Goal: Task Accomplishment & Management: Complete application form

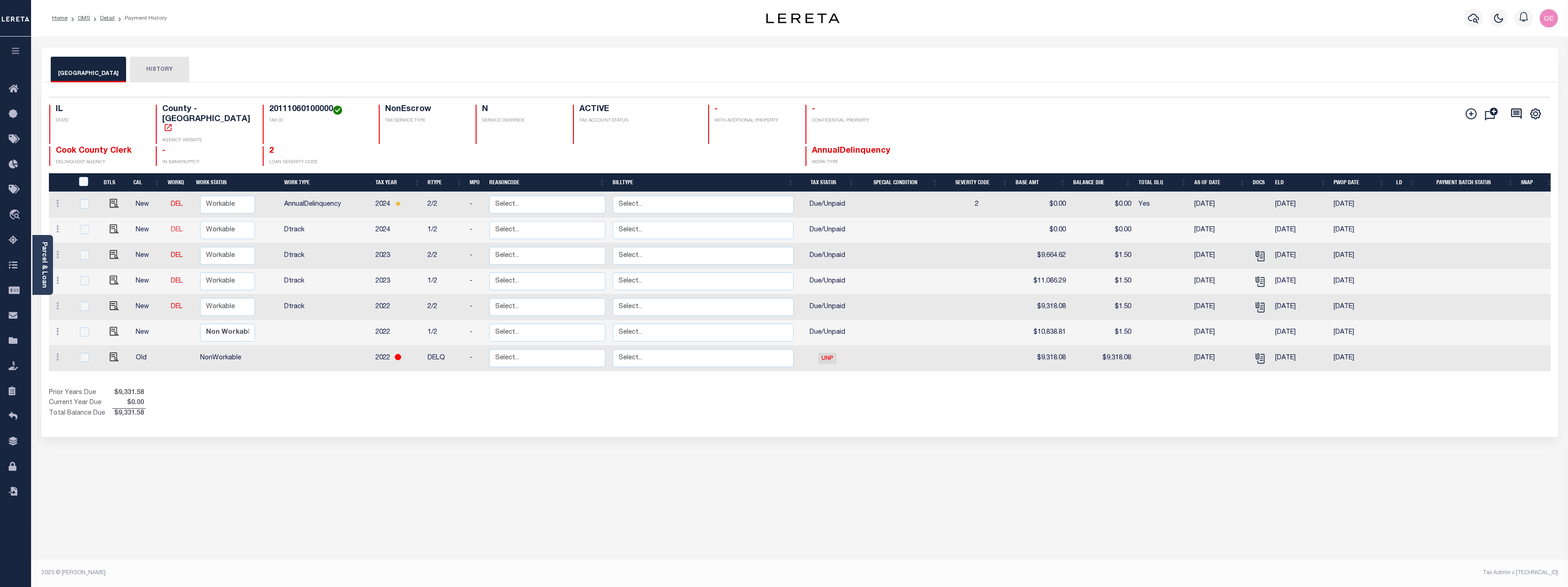
click at [171, 227] on link "DEL" at bounding box center [176, 230] width 12 height 6
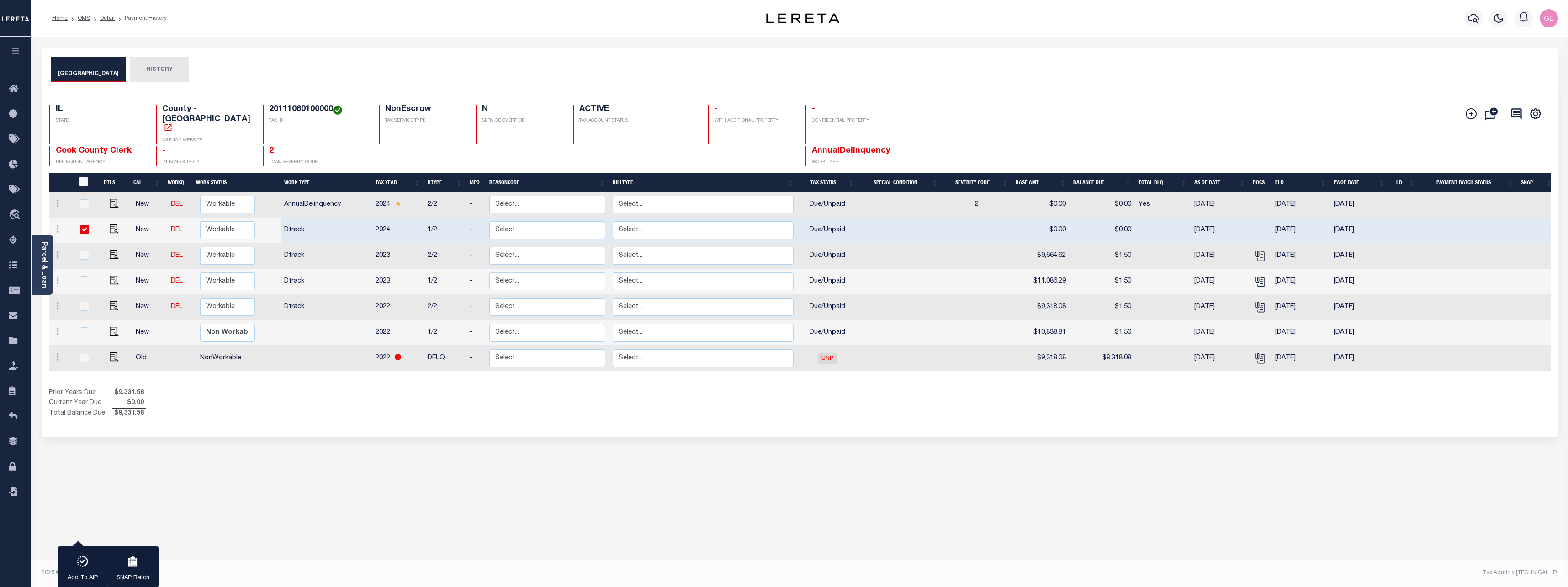
checkbox input "true"
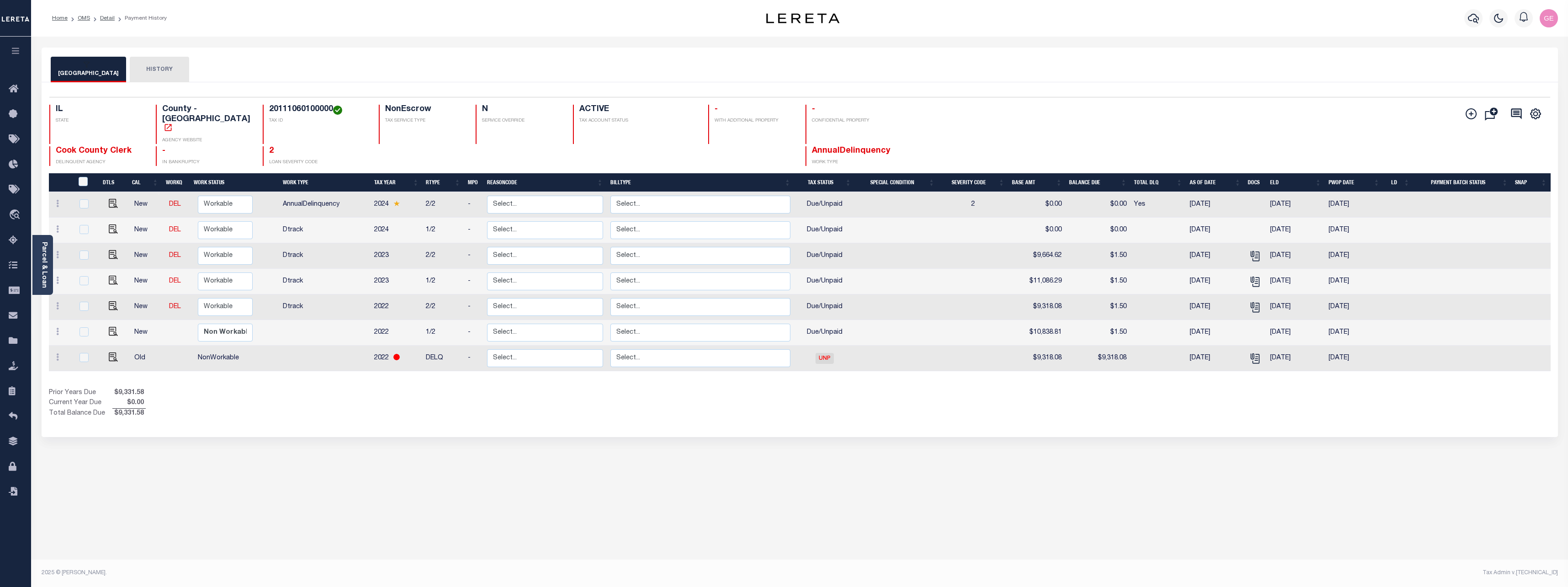
click at [319, 192] on td "AnnualDelinquency" at bounding box center [325, 204] width 91 height 26
checkbox input "true"
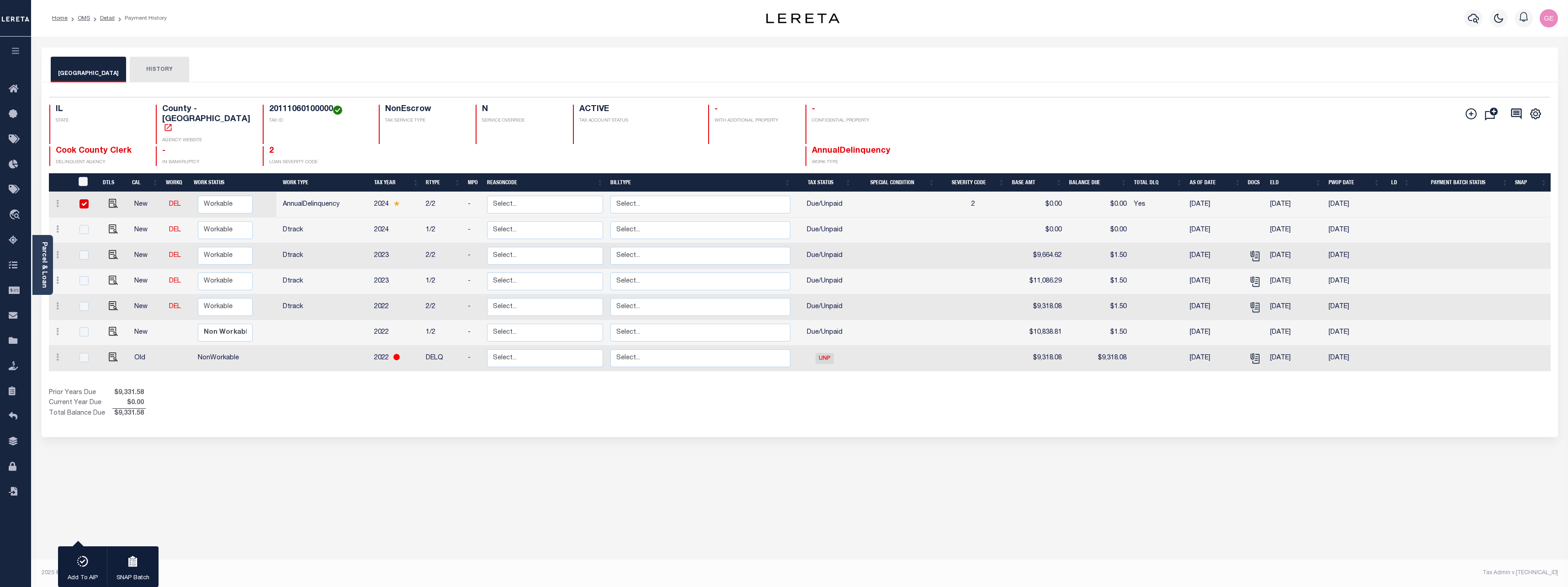
click at [327, 192] on td "AnnualDelinquency" at bounding box center [325, 204] width 91 height 26
checkbox input "false"
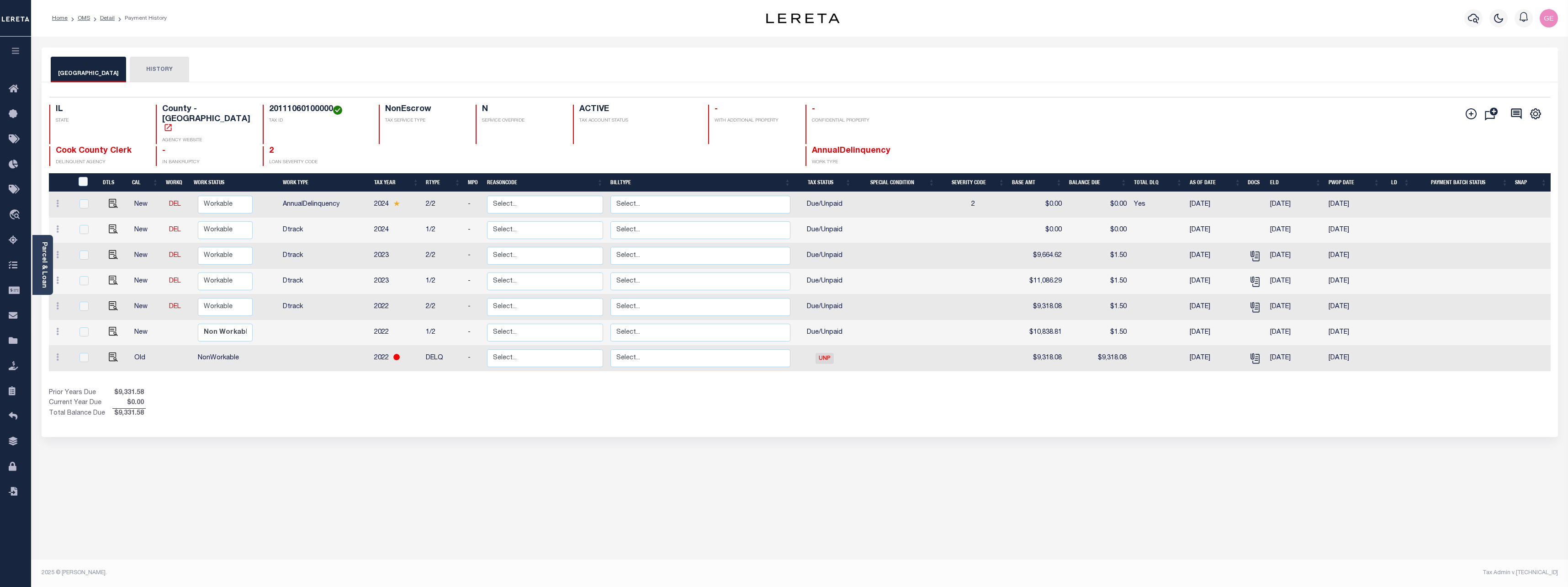
click at [156, 73] on button "HISTORY" at bounding box center [160, 69] width 59 height 26
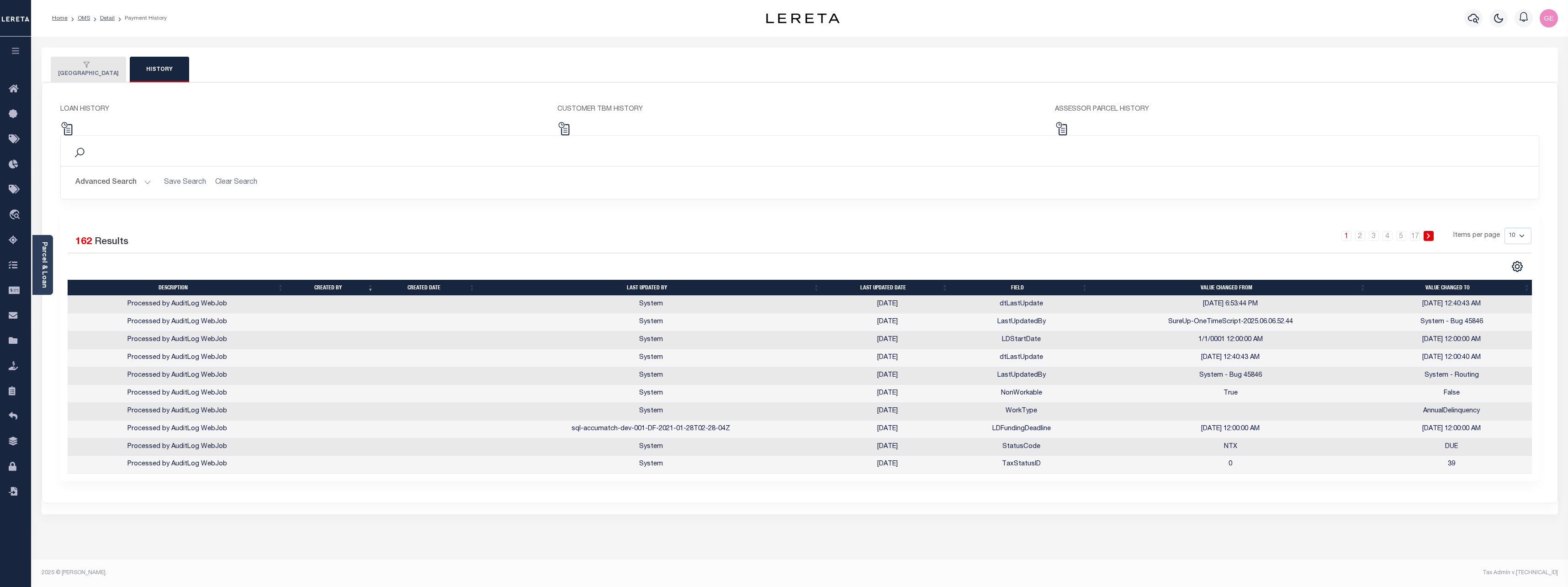
click at [89, 67] on div "button" at bounding box center [87, 65] width 57 height 8
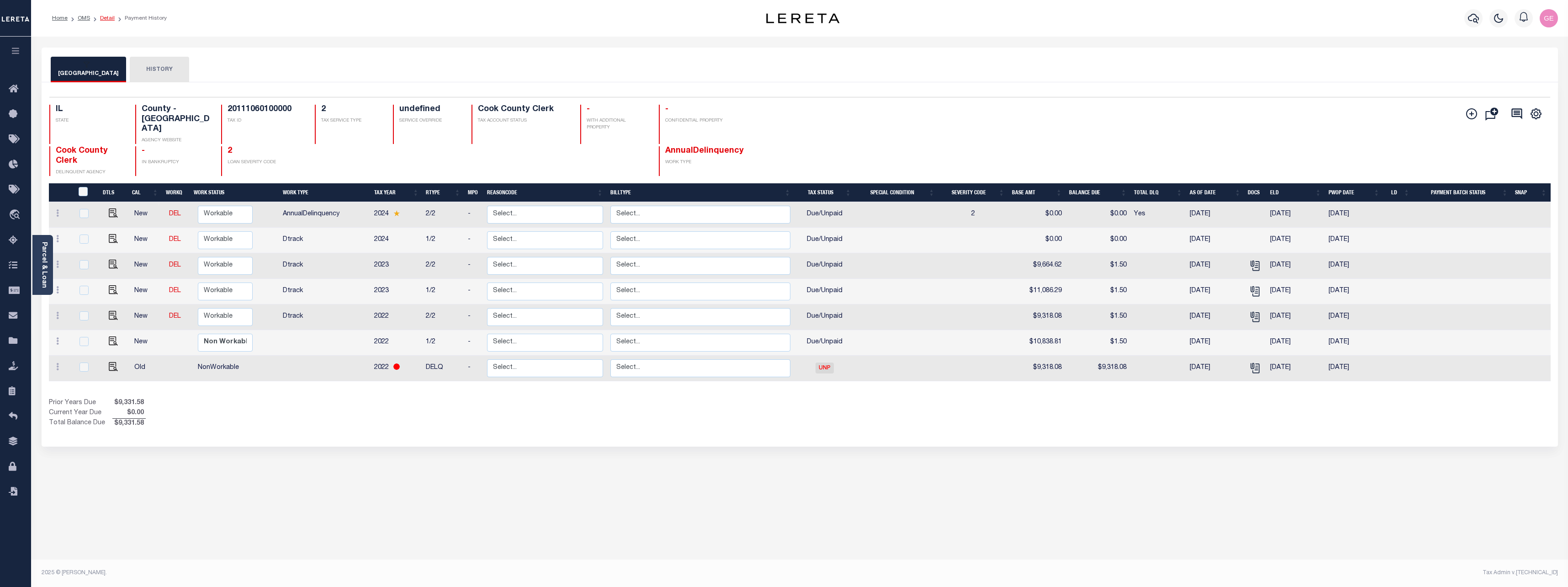
click at [107, 22] on li "Detail" at bounding box center [102, 18] width 25 height 8
click at [107, 21] on link "Detail" at bounding box center [107, 18] width 14 height 6
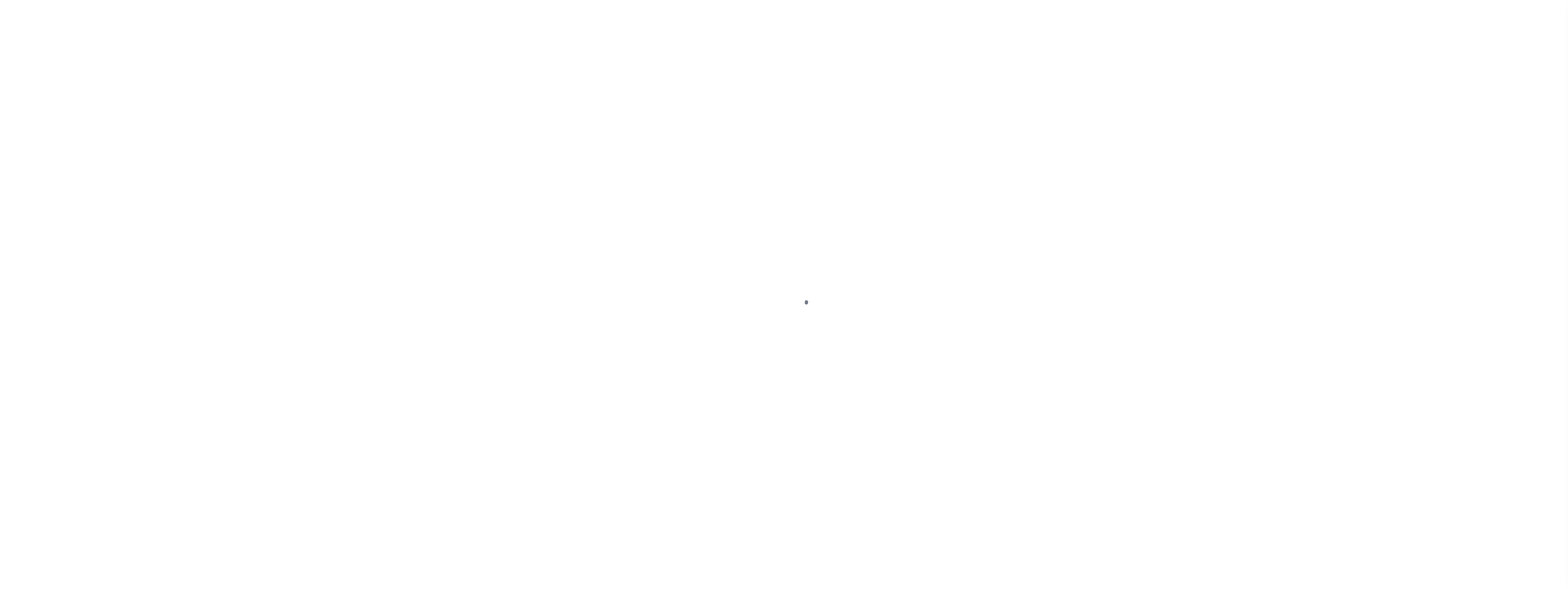
select select "14699"
select select "NonEscrow"
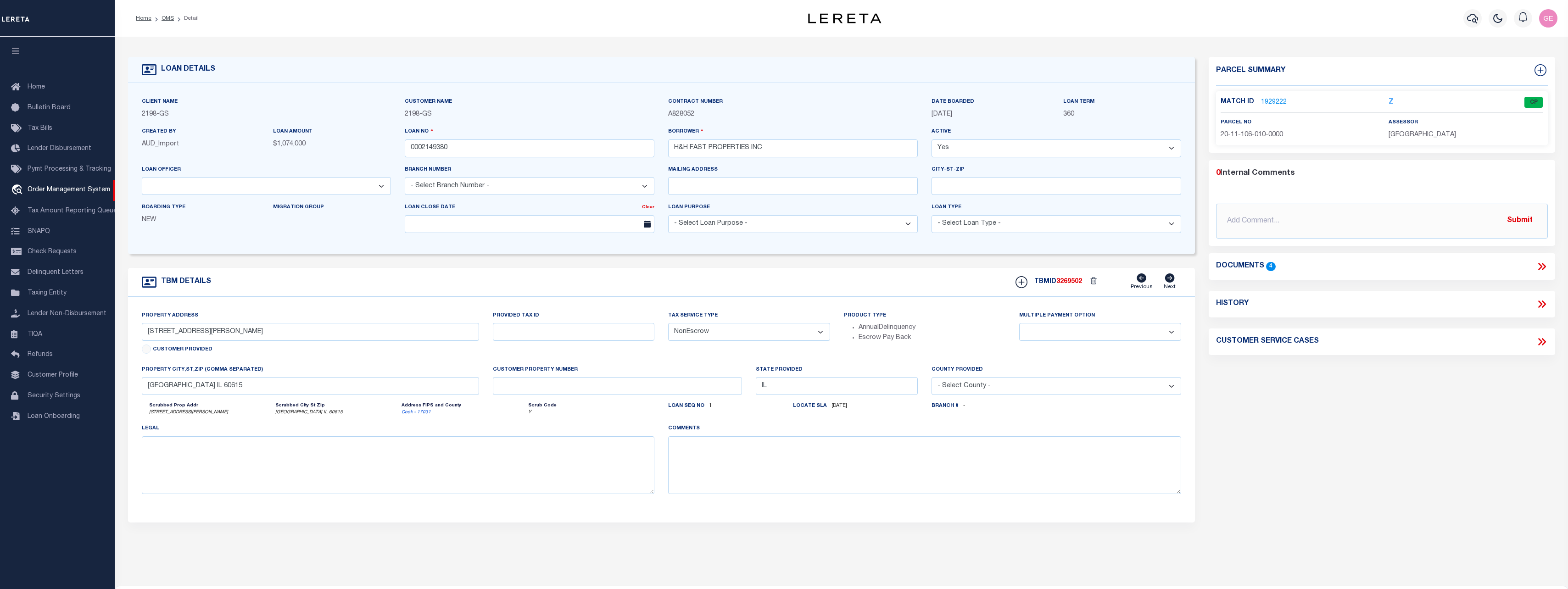
click at [382, 192] on select "- Select Loan Officer - Aaron Martinez Araiza Hargrove Cameron Belitz Christoph…" at bounding box center [266, 186] width 249 height 18
click at [605, 192] on select "- Select Branch Number - Beacon 062121 Bellwood 113021 Bray 10220 Bray 102220 B…" at bounding box center [529, 186] width 249 height 18
click at [985, 229] on select "- Select Loan Type - Commercial Residential" at bounding box center [1056, 224] width 249 height 18
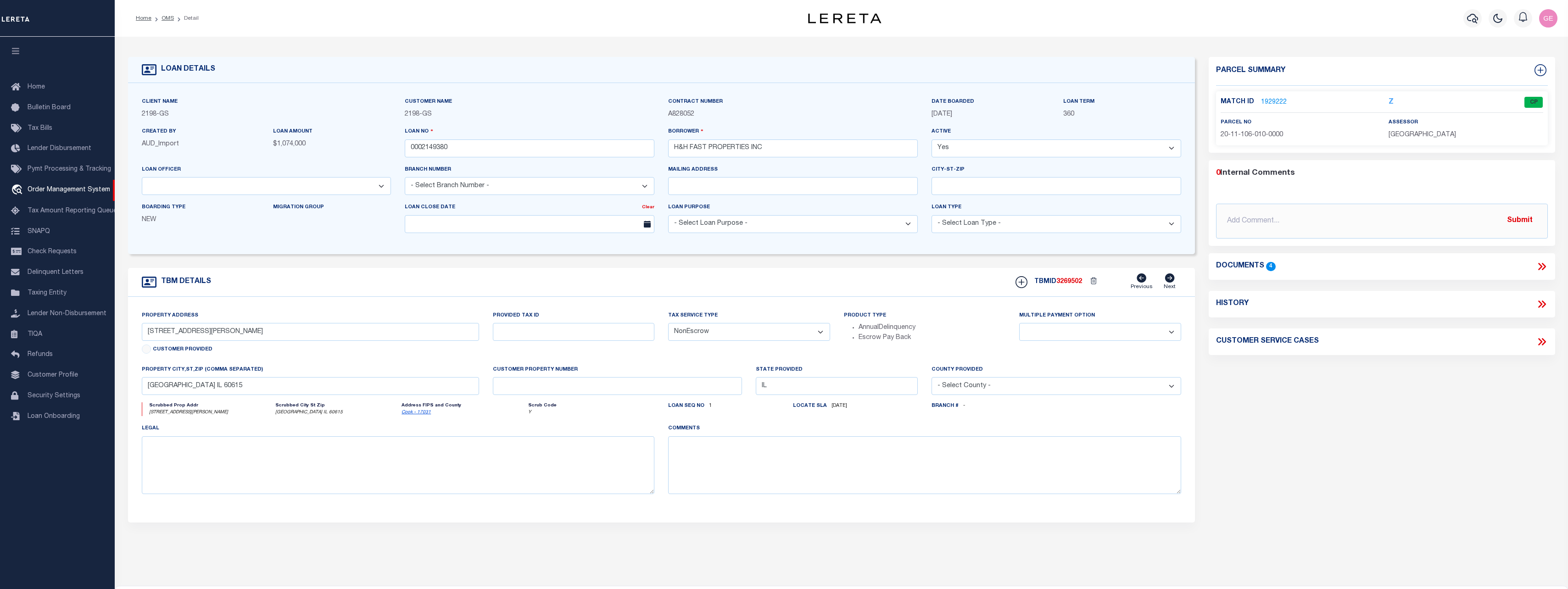
click at [985, 229] on select "- Select Loan Type - Commercial Residential" at bounding box center [1056, 224] width 249 height 18
click at [893, 226] on select "- Select Loan Purpose - Church Exempt Construction to Perm Consumer Exempt Farm…" at bounding box center [792, 224] width 249 height 18
click at [1098, 337] on select at bounding box center [1100, 332] width 162 height 18
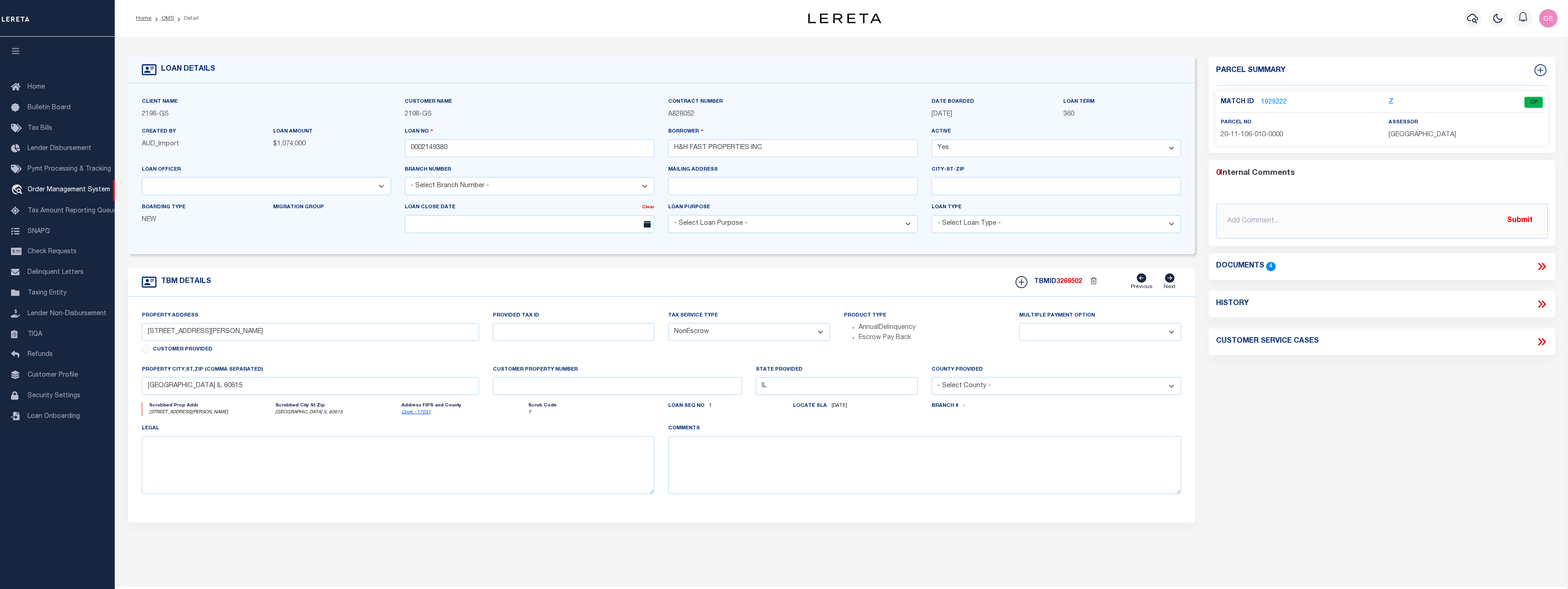
click at [1047, 389] on select "- Select County - Abbeville Acadia Accomack Ada Adair Adams Addison Adjuntas Ag…" at bounding box center [1056, 385] width 249 height 18
drag, startPoint x: 1047, startPoint y: 389, endPoint x: 1030, endPoint y: 386, distance: 17.3
click at [1047, 389] on select "- Select County - Abbeville Acadia Accomack Ada Adair Adams Addison Adjuntas Ag…" at bounding box center [1056, 385] width 249 height 18
click at [879, 385] on input "IL" at bounding box center [837, 385] width 162 height 18
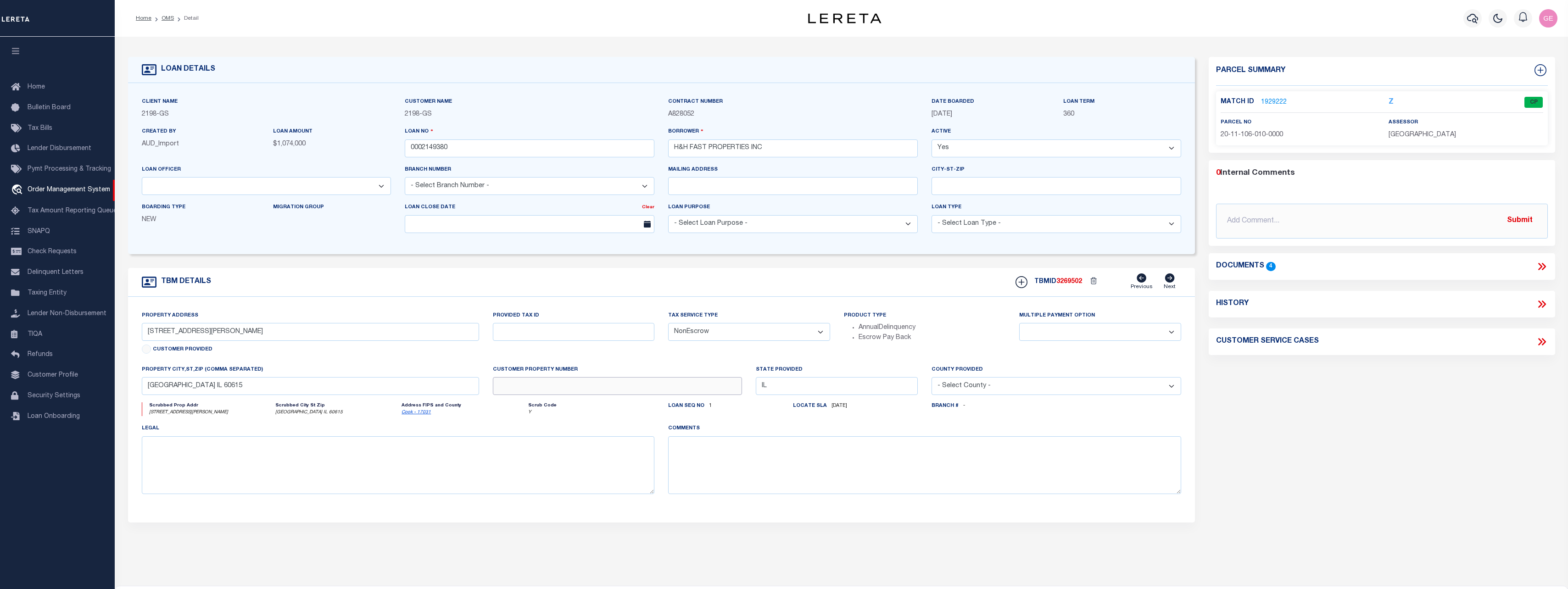
click at [661, 391] on input "text" at bounding box center [617, 385] width 249 height 18
click at [442, 384] on input "[GEOGRAPHIC_DATA] IL 60615" at bounding box center [310, 385] width 337 height 18
click at [596, 336] on input "text" at bounding box center [574, 332] width 162 height 18
click at [697, 325] on div "Tax Service Type - Select Tax Service Type - Escrow NonEscrow" at bounding box center [749, 325] width 162 height 30
click at [936, 319] on div "Product Type AnnualDelinquency Escrow Pay Back" at bounding box center [924, 326] width 162 height 33
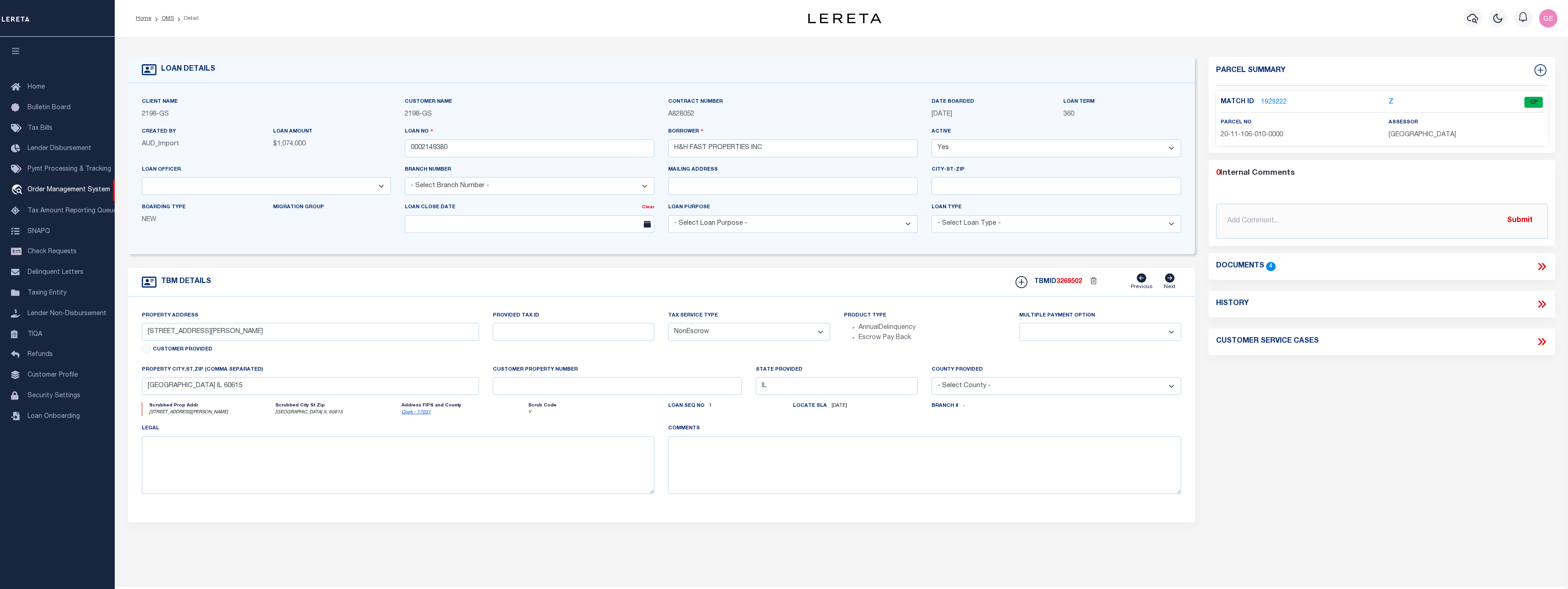
click at [1276, 98] on link "1929222" at bounding box center [1274, 103] width 26 height 10
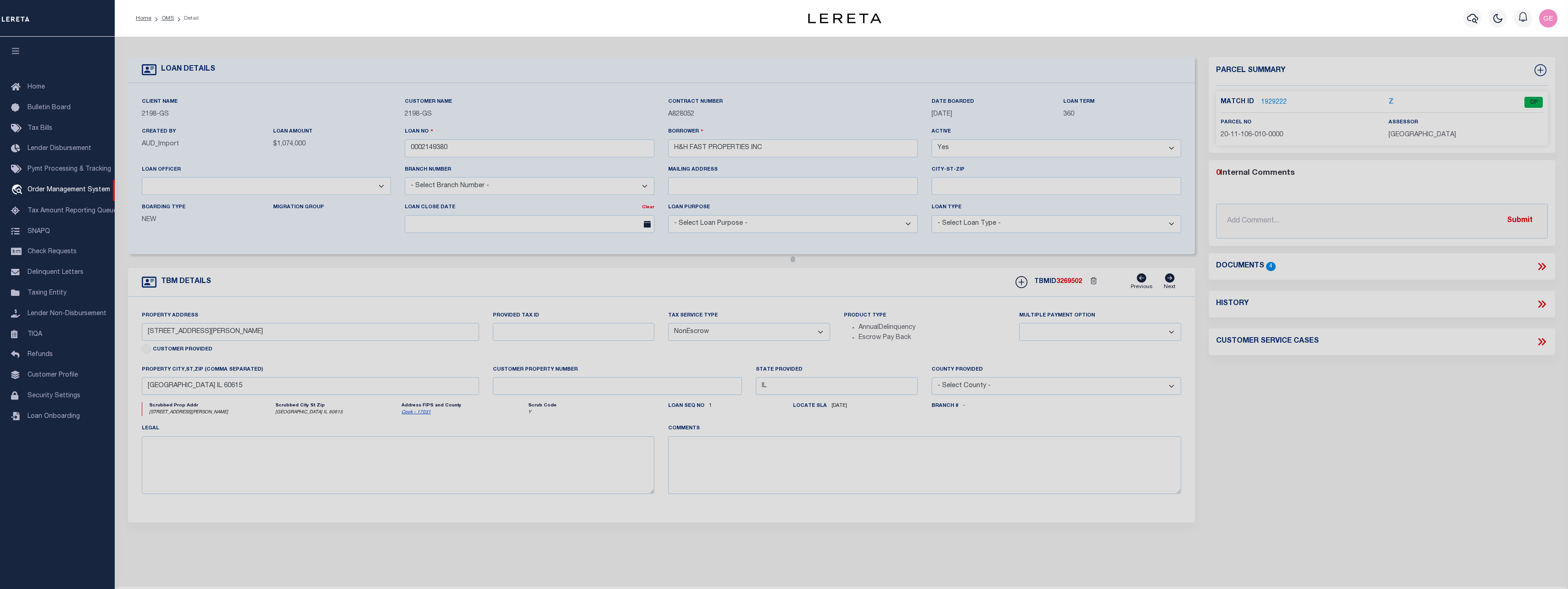
checkbox input "false"
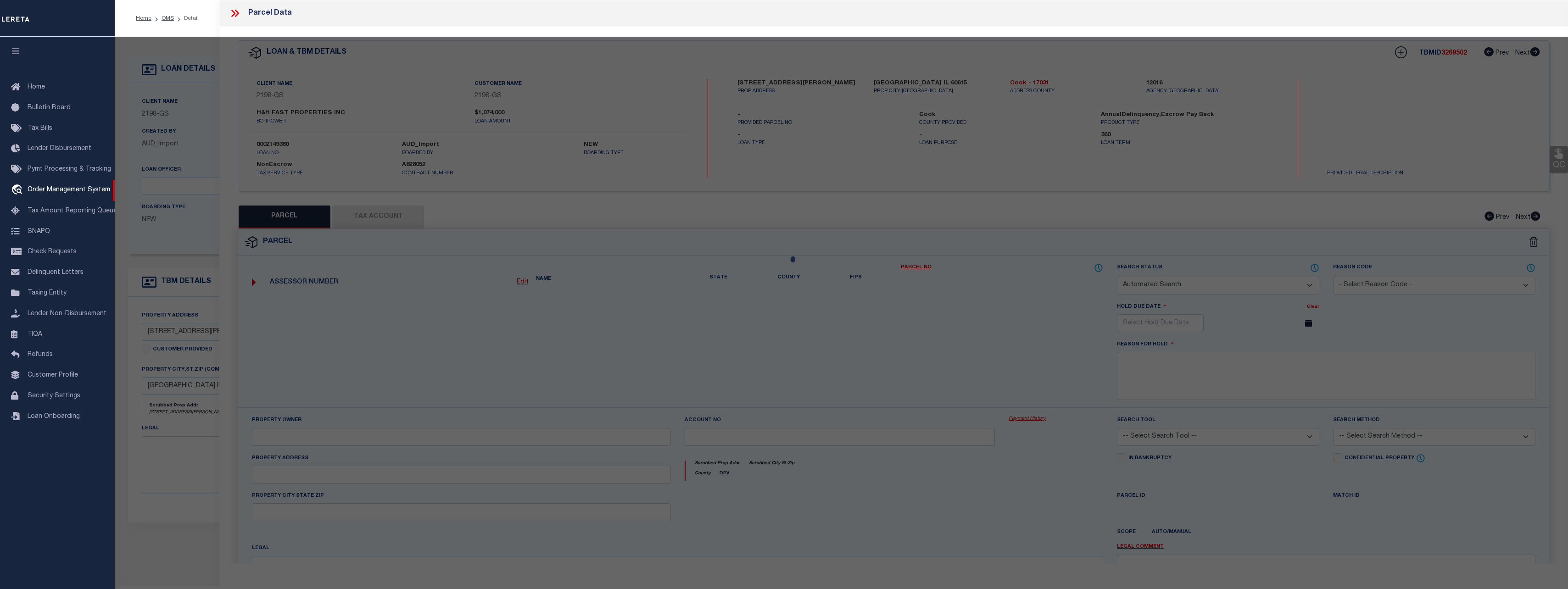
select select "CP"
type input "H & H FAST PROPERTIES"
select select
type input "4840 S ELLIS AVE"
checkbox input "false"
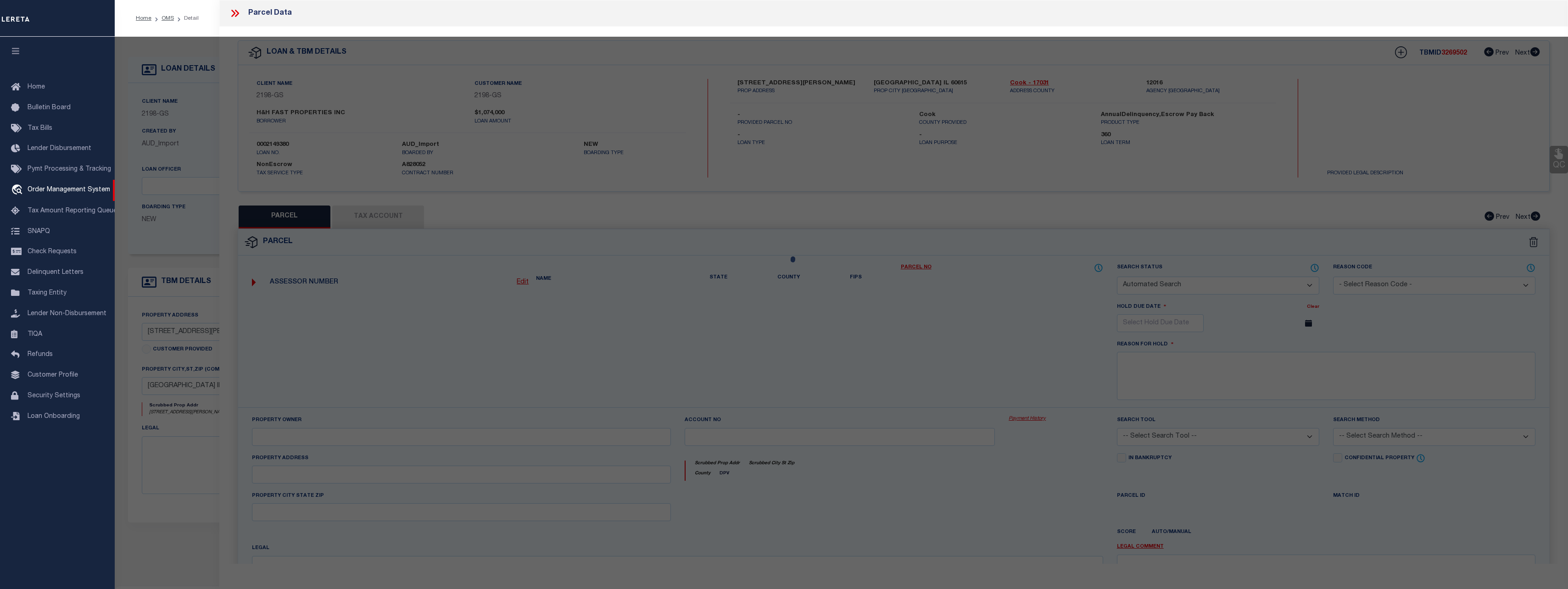
type input "[GEOGRAPHIC_DATA] IL 60615"
type textarea "Lot Size (SqFt): 12,500 Building (SqFt): 3,522"
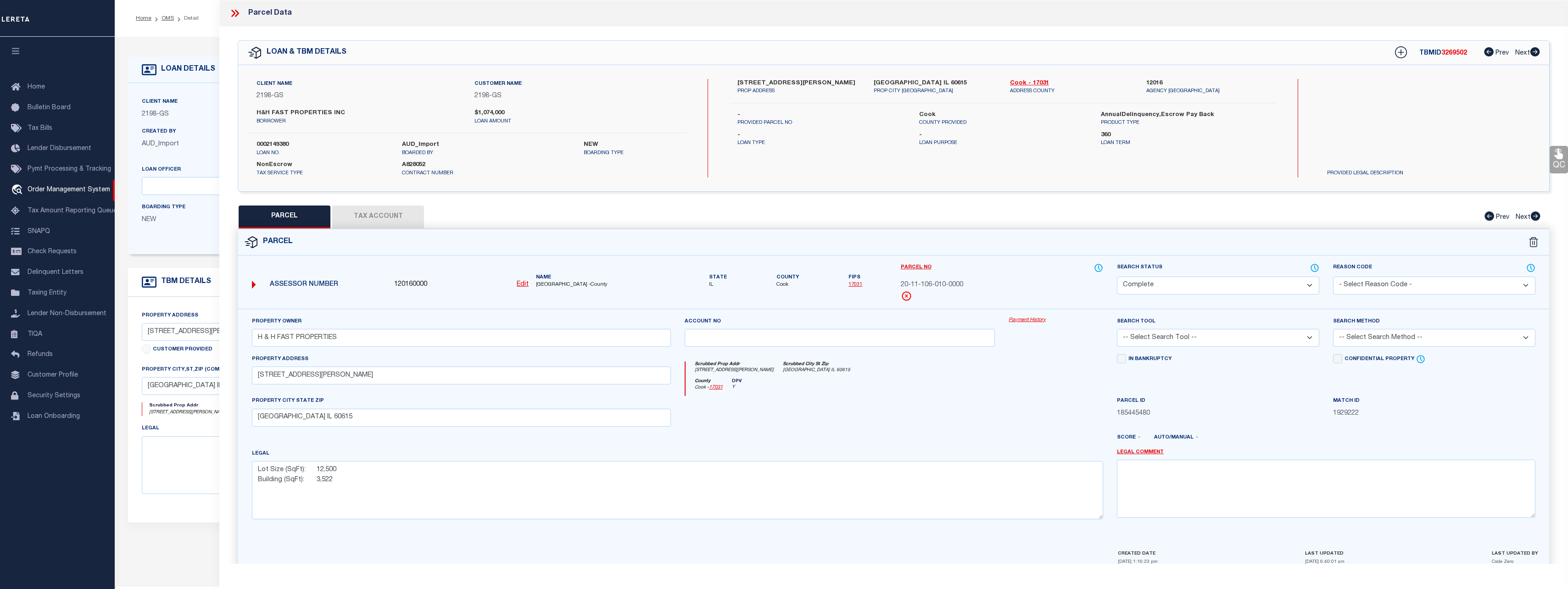
click at [202, 244] on div "Client Name 2198 - GS Customer Name 2198 - GS Contract Number A828052 360" at bounding box center [661, 168] width 1067 height 171
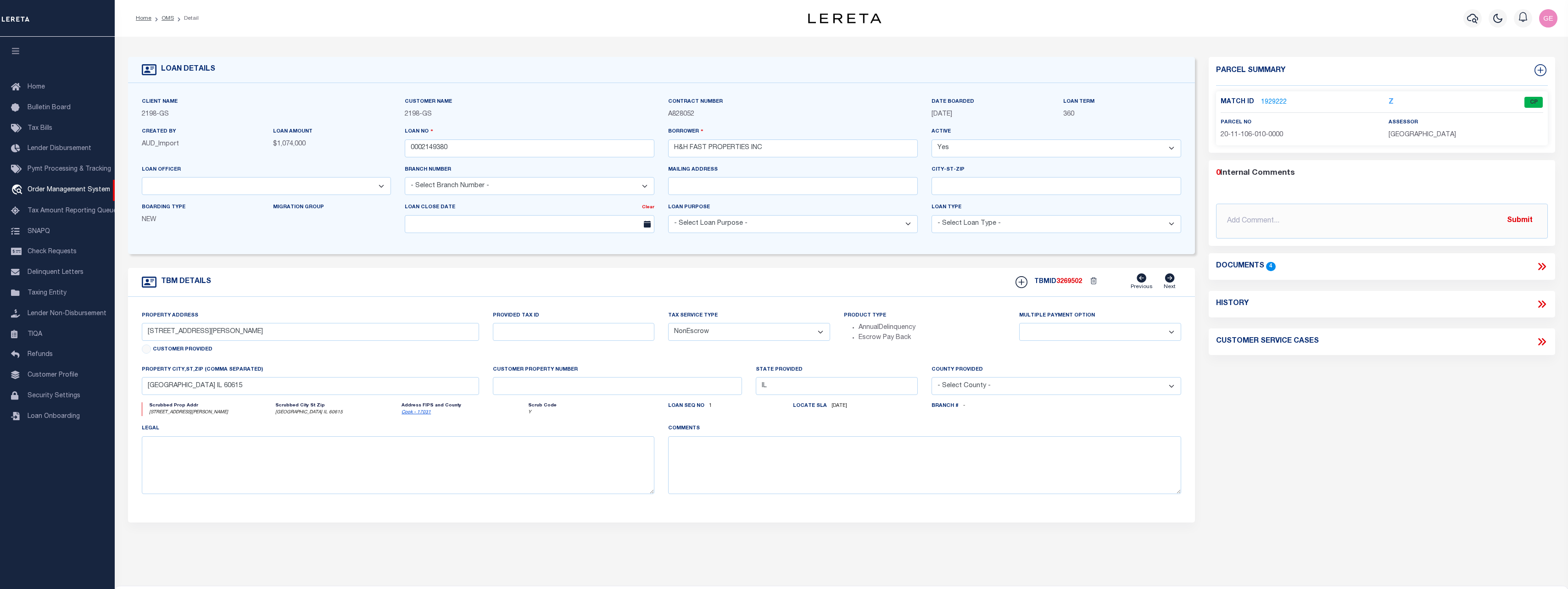
click at [1395, 151] on div "Parcel Summary Match ID 1929222 Z parcel no 20-11-106-010-0000 0" at bounding box center [1381, 308] width 360 height 502
click at [1380, 131] on div "parcel no 20-11-106-010-0000" at bounding box center [1298, 129] width 168 height 22
click at [1254, 68] on h4 "Parcel Summary" at bounding box center [1382, 75] width 332 height 22
click at [1274, 103] on link "1929222" at bounding box center [1274, 103] width 26 height 10
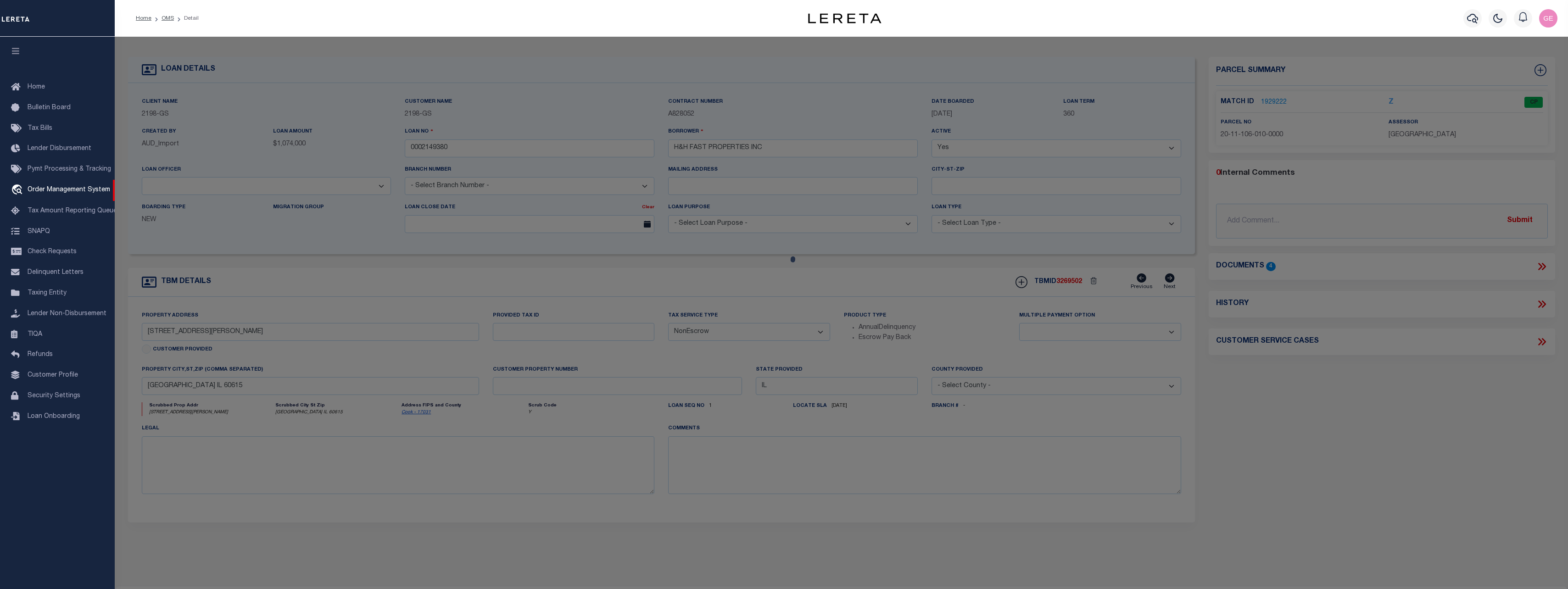
select select "AS"
checkbox input "false"
select select "CP"
type input "H & H FAST PROPERTIES"
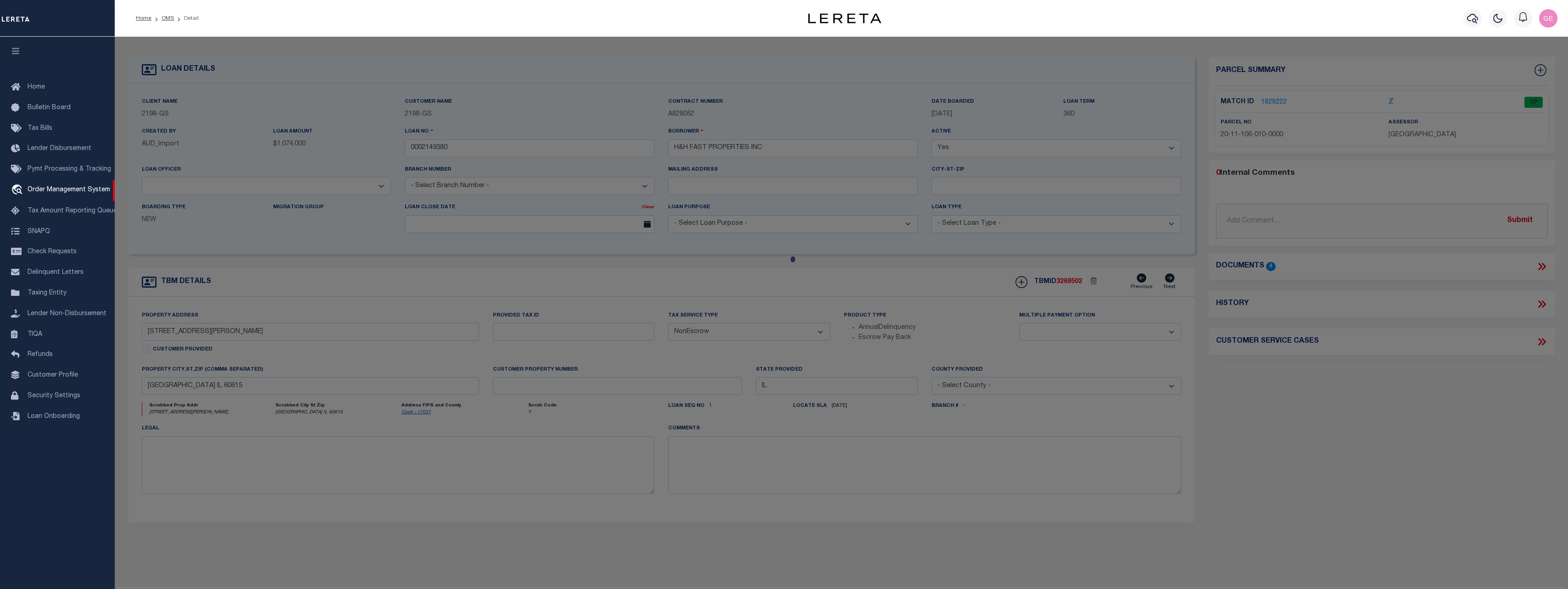
select select
type input "4840 S ELLIS AVE"
checkbox input "false"
type input "[GEOGRAPHIC_DATA] IL 60615"
type textarea "Lot Size (SqFt): 12,500 Building (SqFt): 3,522"
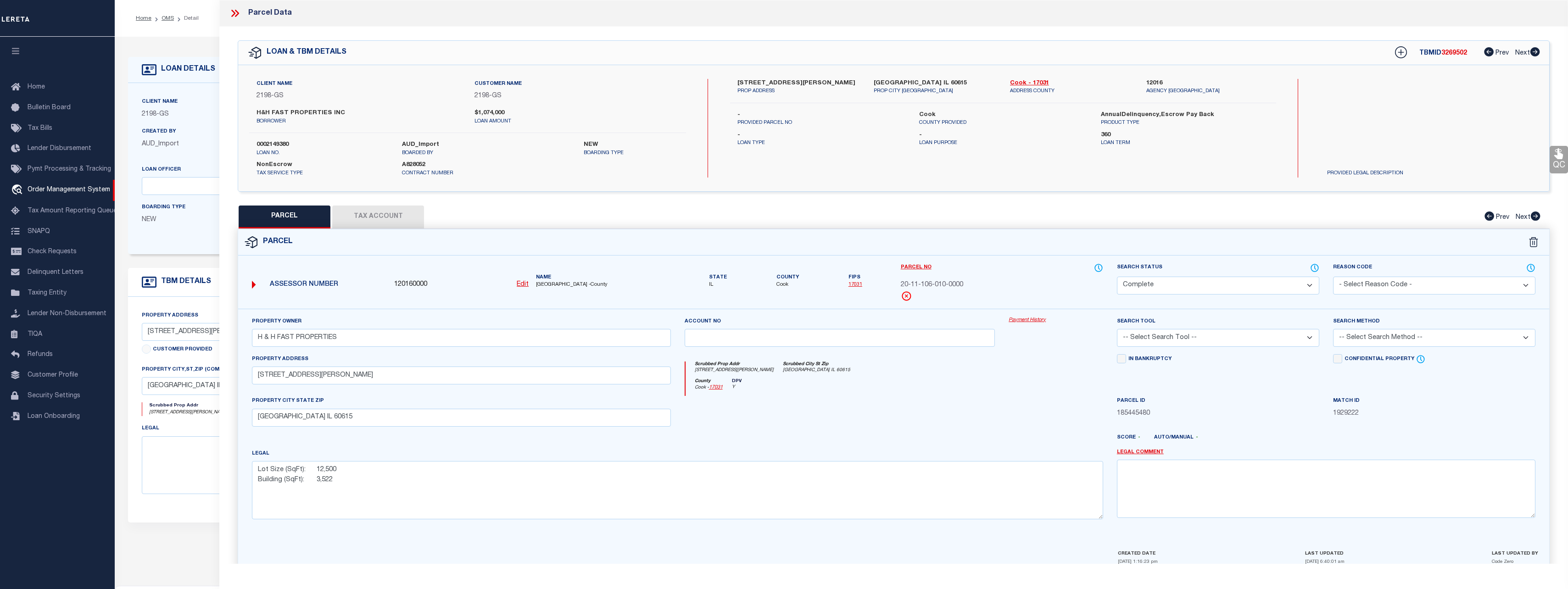
click at [265, 16] on div "Parcel Data" at bounding box center [261, 13] width 63 height 12
click at [234, 10] on icon at bounding box center [235, 13] width 12 height 12
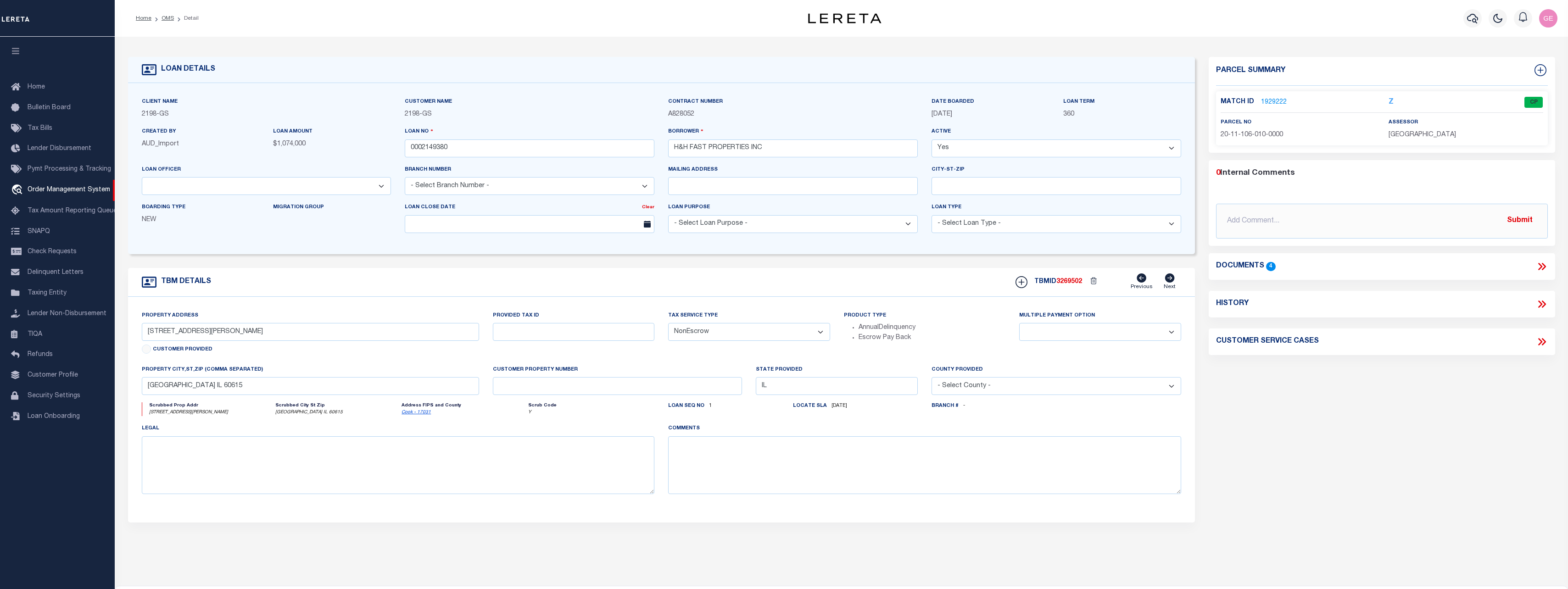
click at [192, 16] on li "Detail" at bounding box center [186, 18] width 25 height 8
click at [54, 193] on span "Order Management System" at bounding box center [68, 190] width 83 height 6
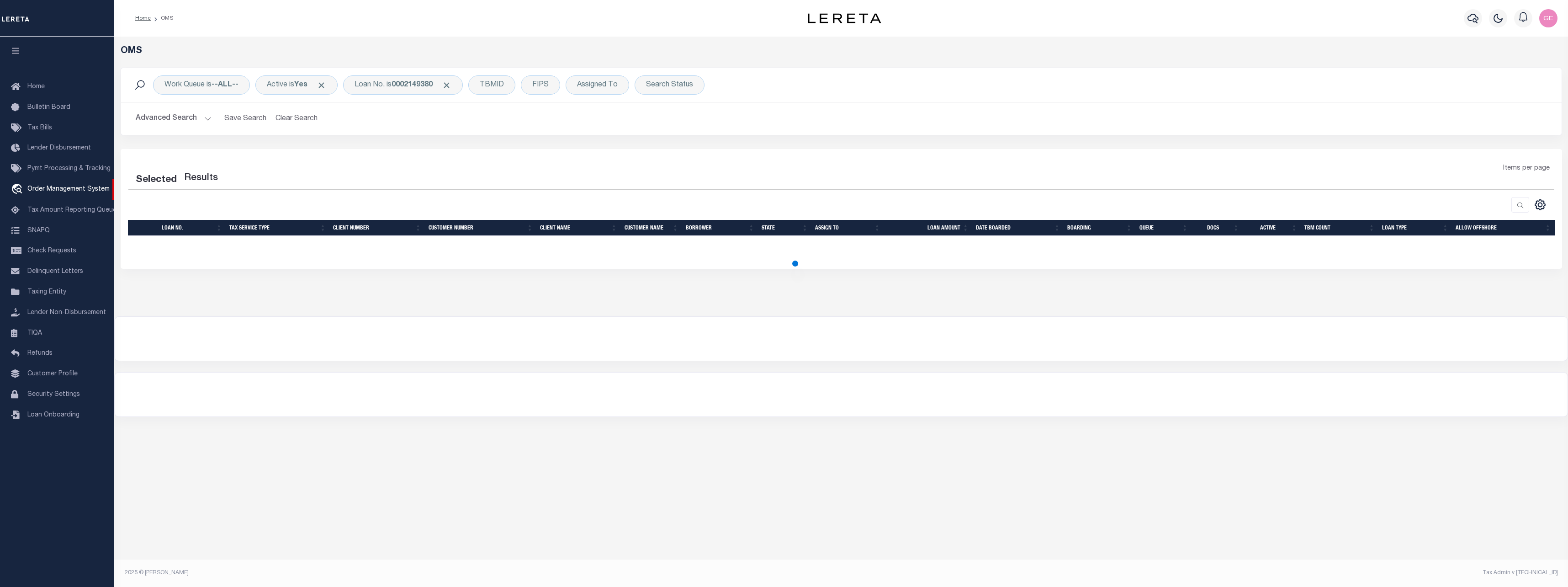
select select "200"
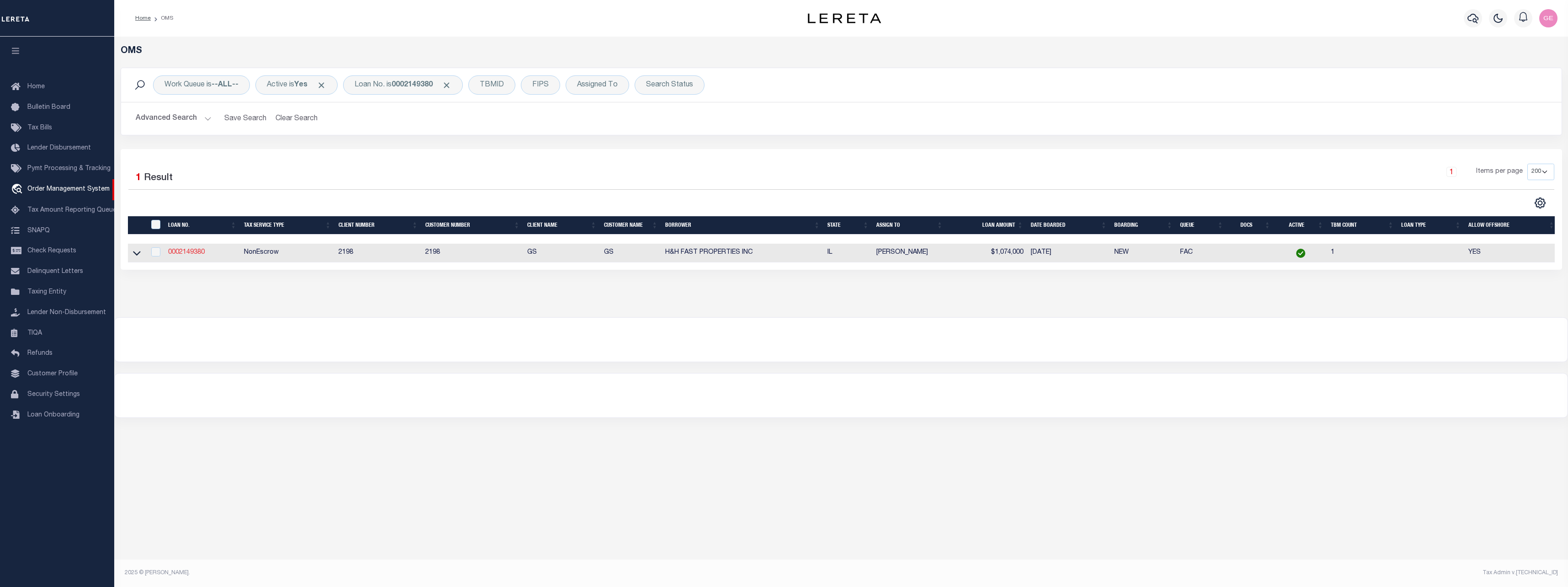
click at [196, 252] on link "0002149380" at bounding box center [187, 252] width 37 height 6
type input "0002149380"
type input "H&H FAST PROPERTIES INC"
select select
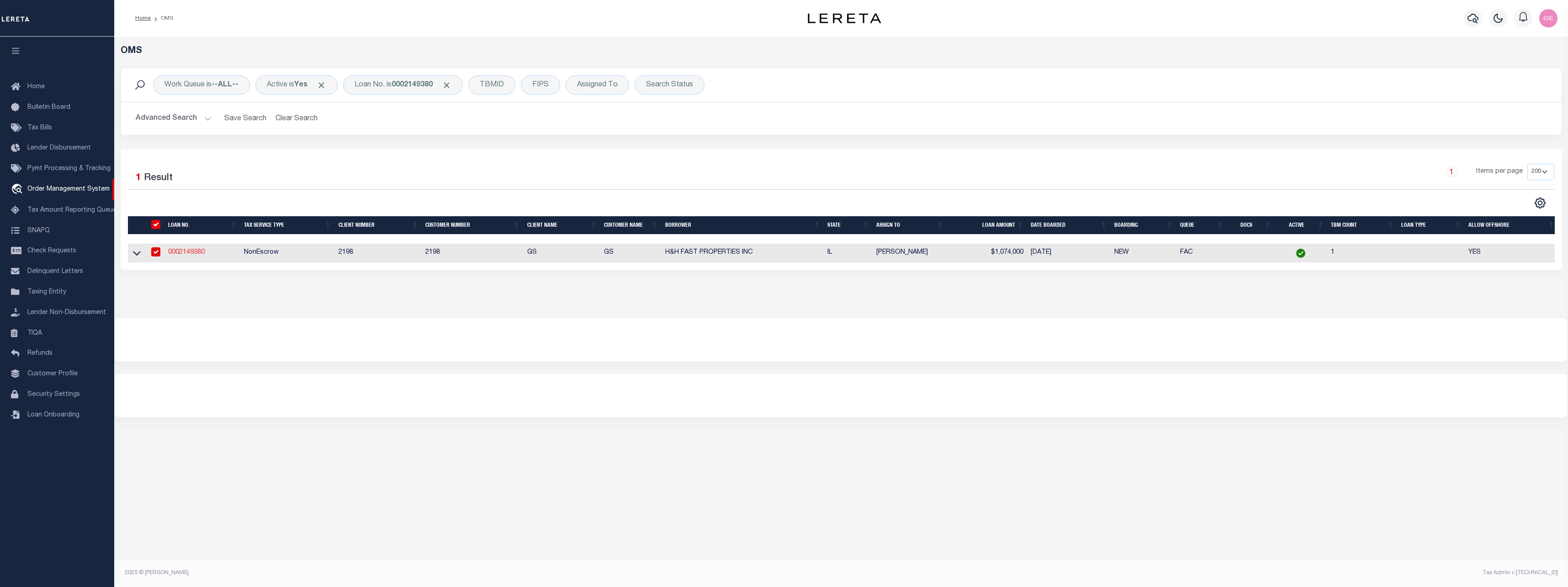
select select "NonEscrow"
select select "14699"
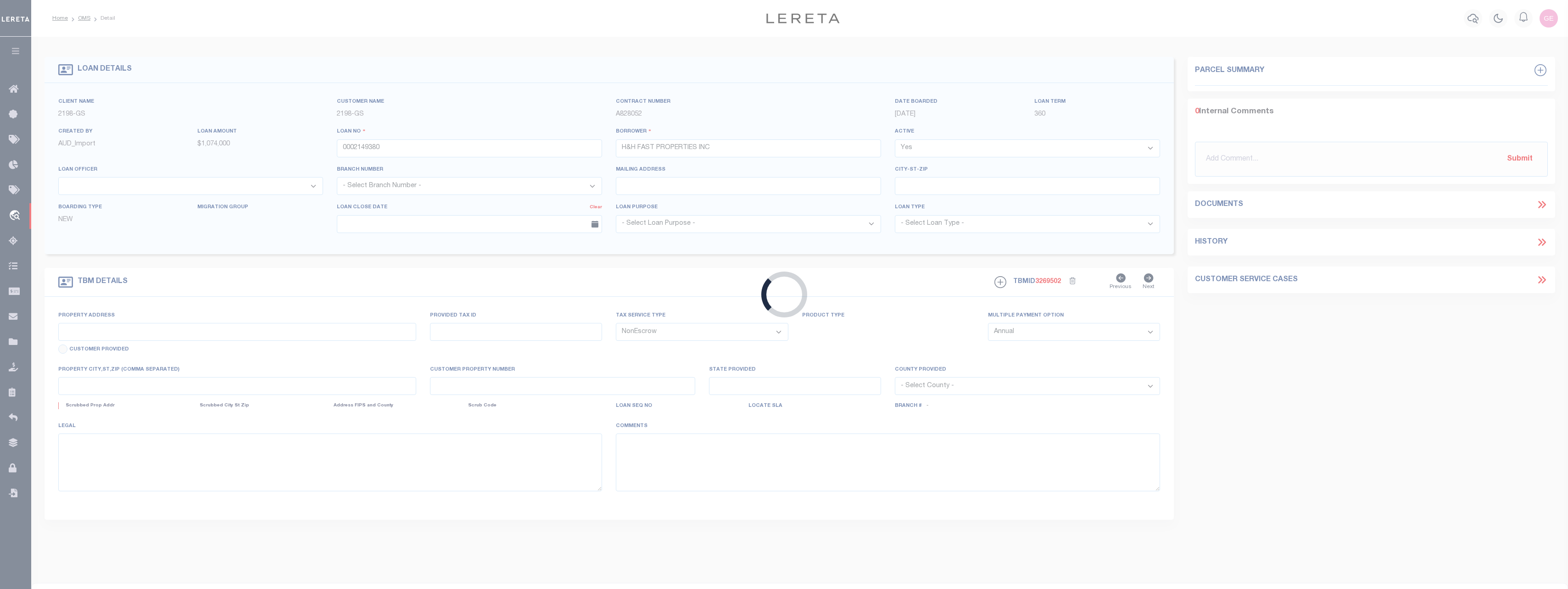
type input "[STREET_ADDRESS][PERSON_NAME]"
select select
type input "[GEOGRAPHIC_DATA] IL 60615"
type input "IL"
select select
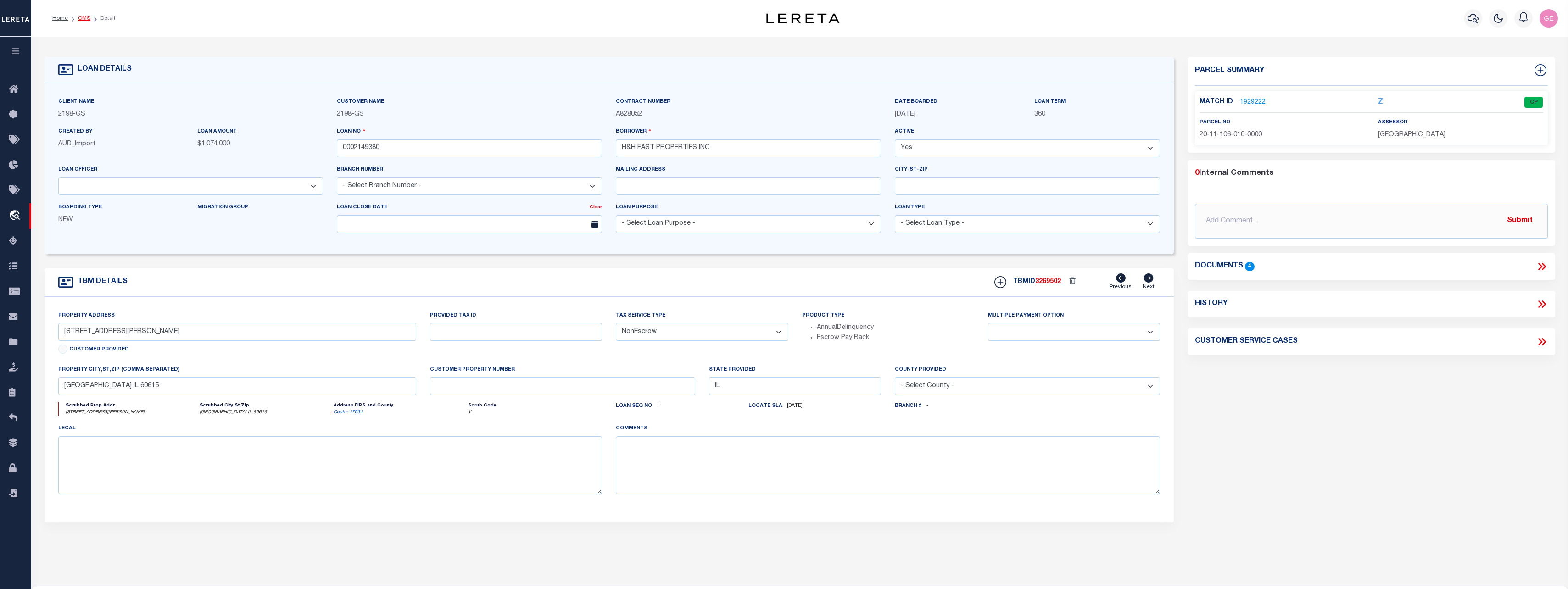
click at [88, 17] on link "OMS" at bounding box center [83, 18] width 12 height 6
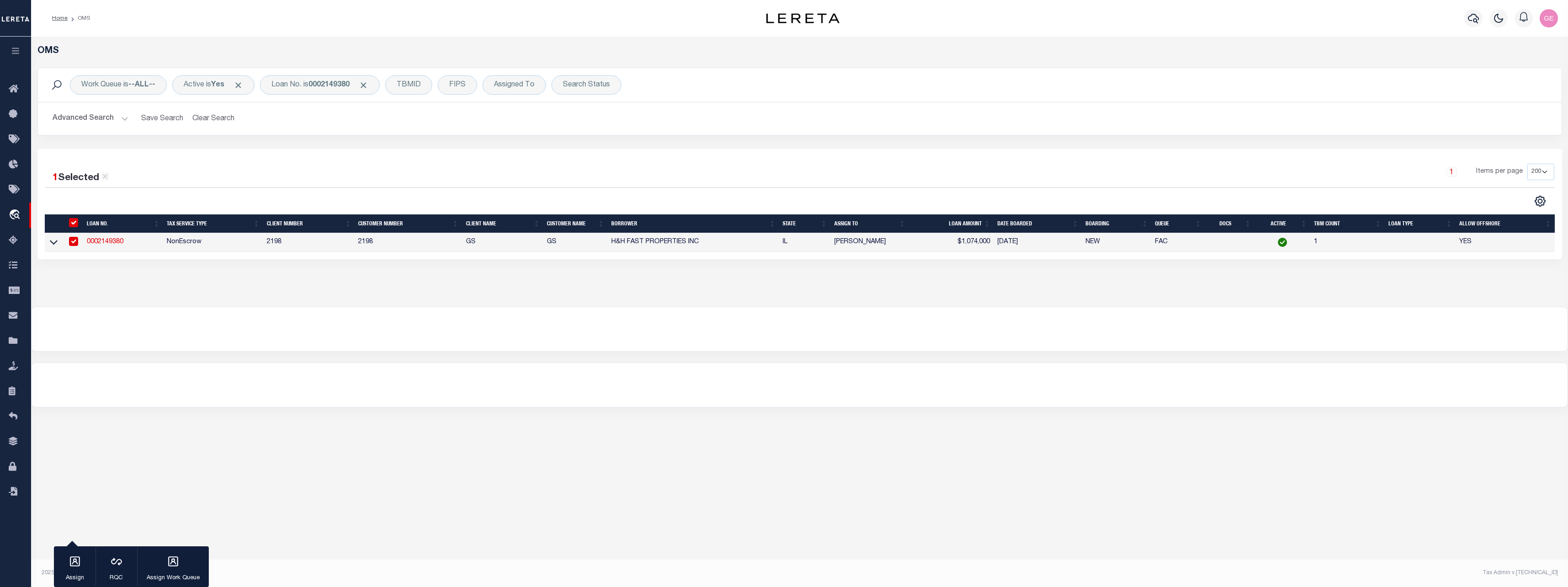
click at [111, 245] on link "0002149380" at bounding box center [105, 242] width 37 height 6
select select "14699"
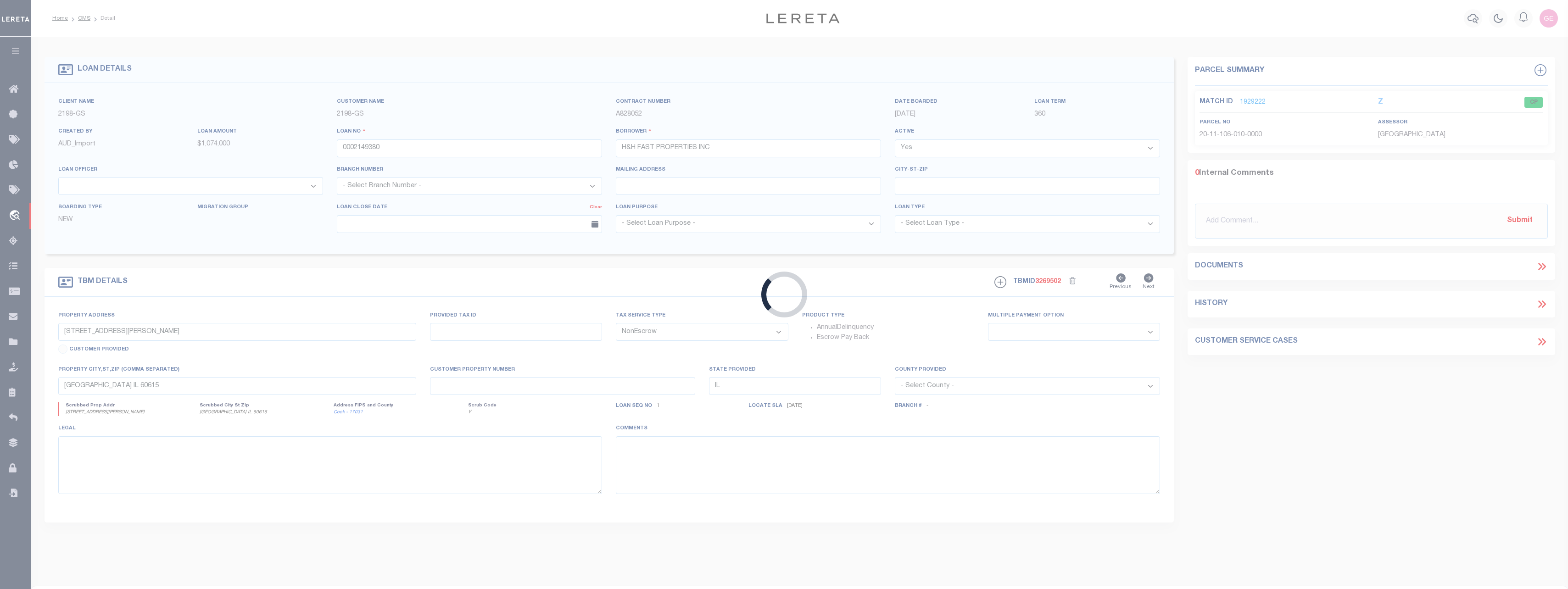
select select
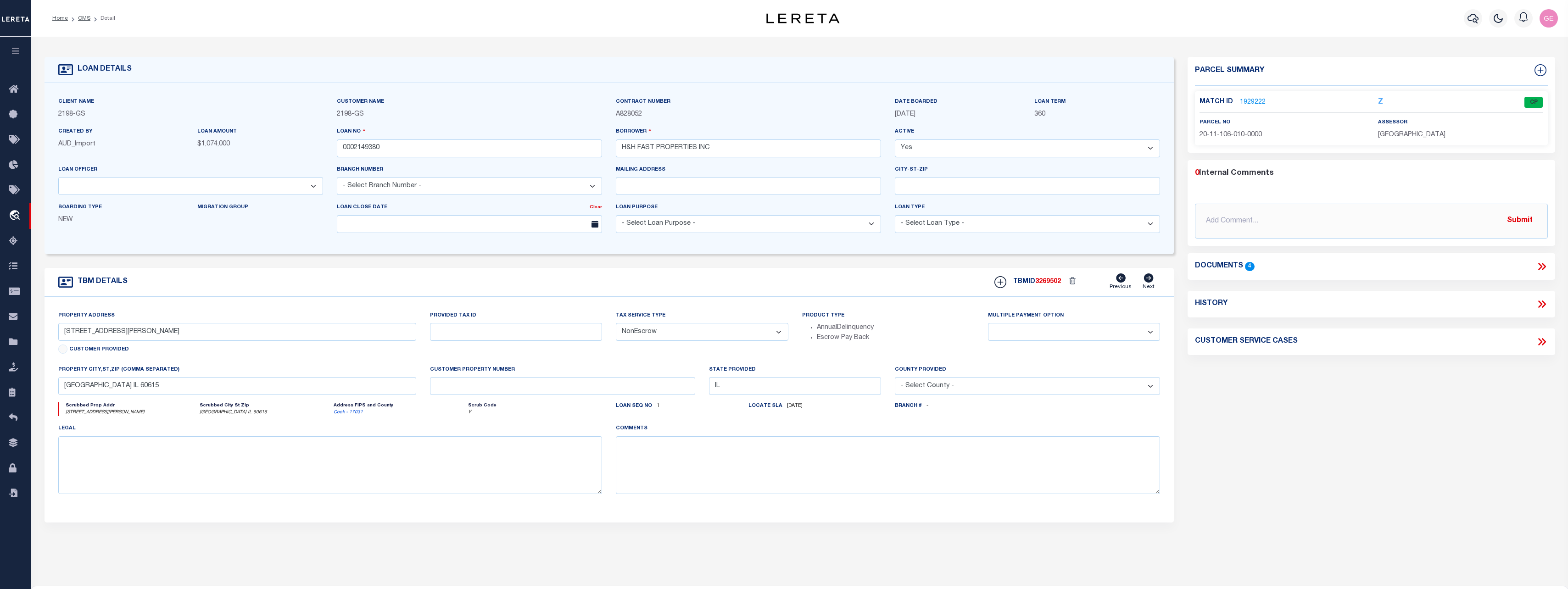
click at [1248, 99] on link "1929222" at bounding box center [1252, 103] width 26 height 10
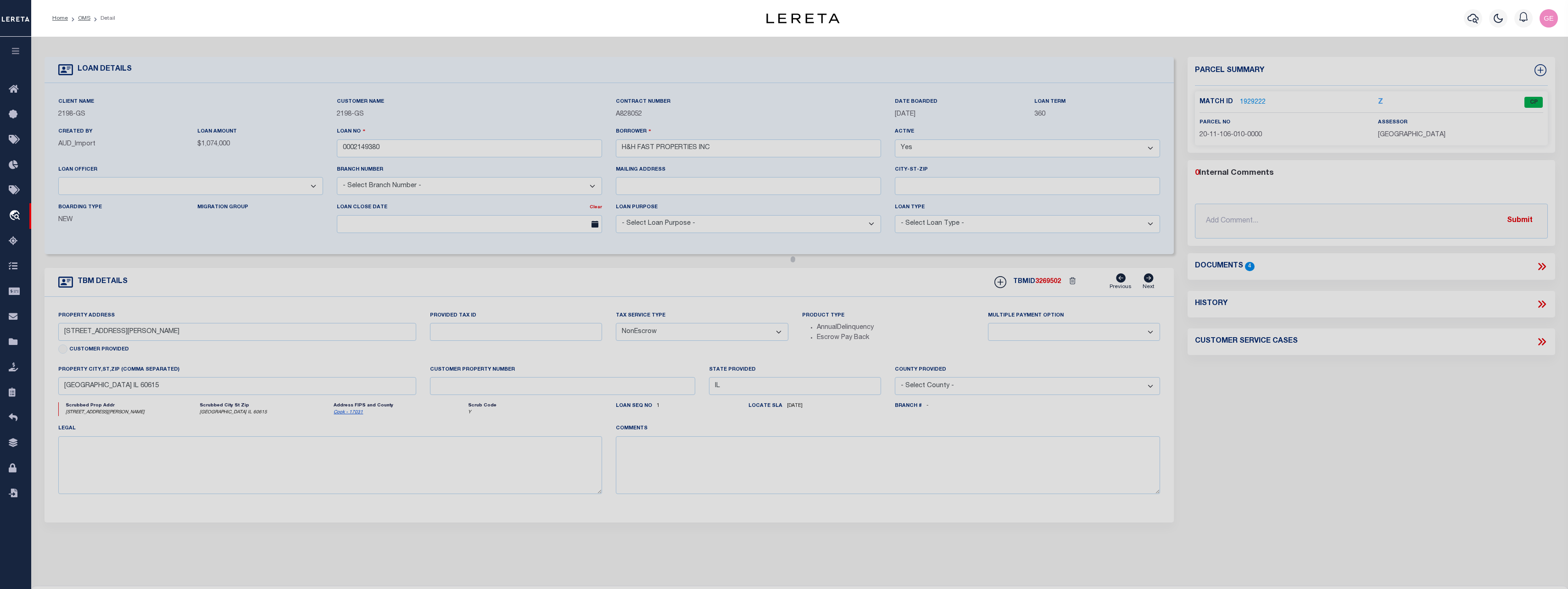
checkbox input "false"
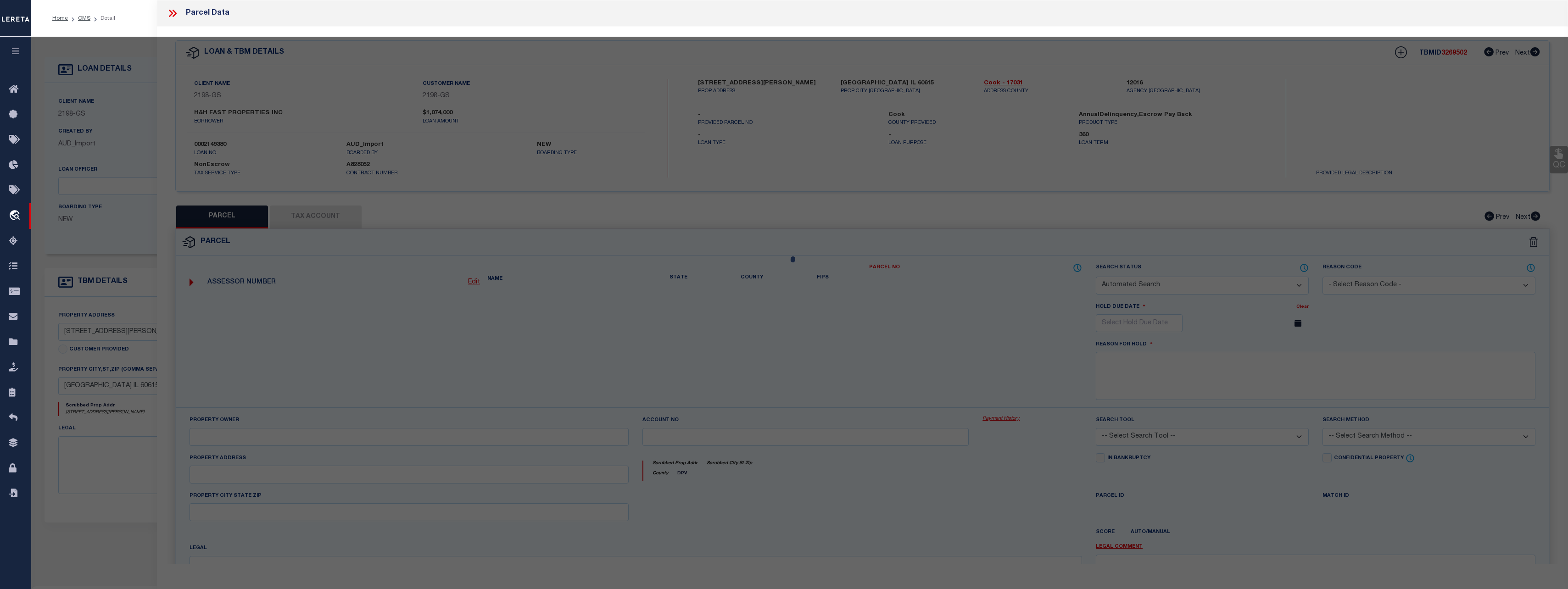
select select "CP"
type input "H & H FAST PROPERTIES"
select select
type input "4840 S ELLIS AVE"
checkbox input "false"
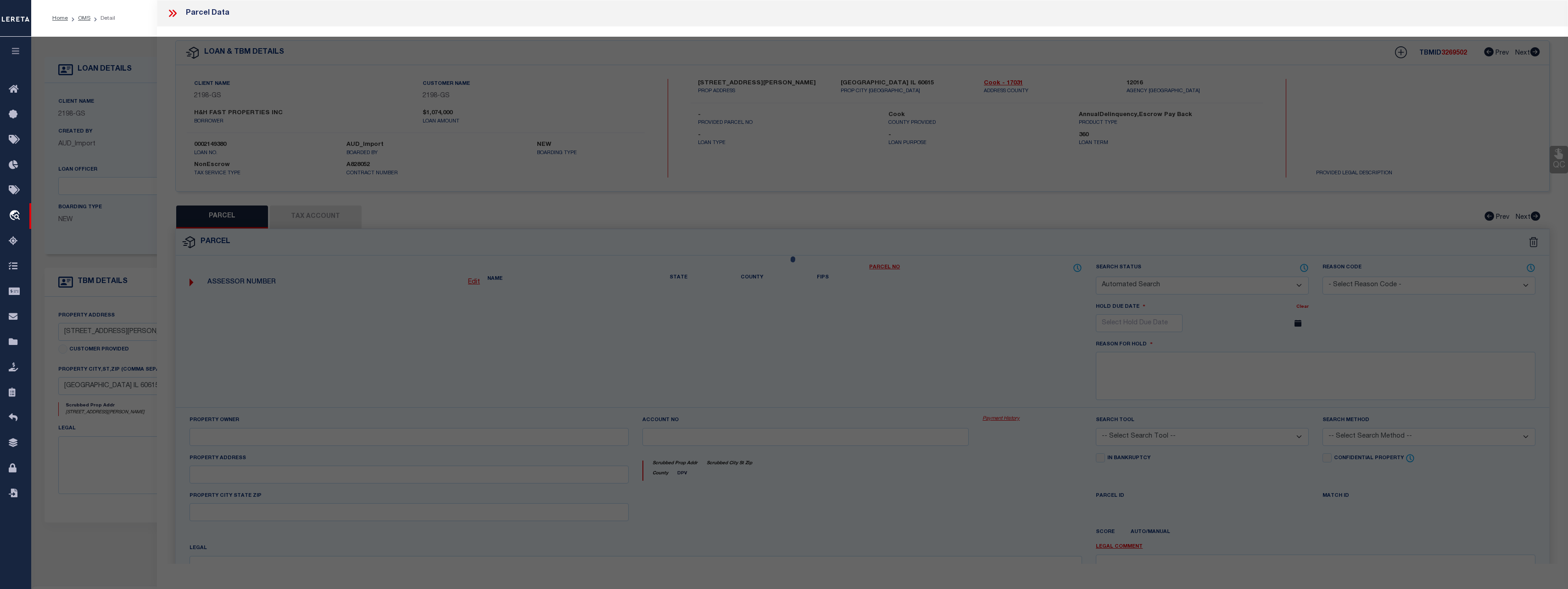
type input "[GEOGRAPHIC_DATA] IL 60615"
type textarea "Lot Size (SqFt): 12,500 Building (SqFt): 3,522"
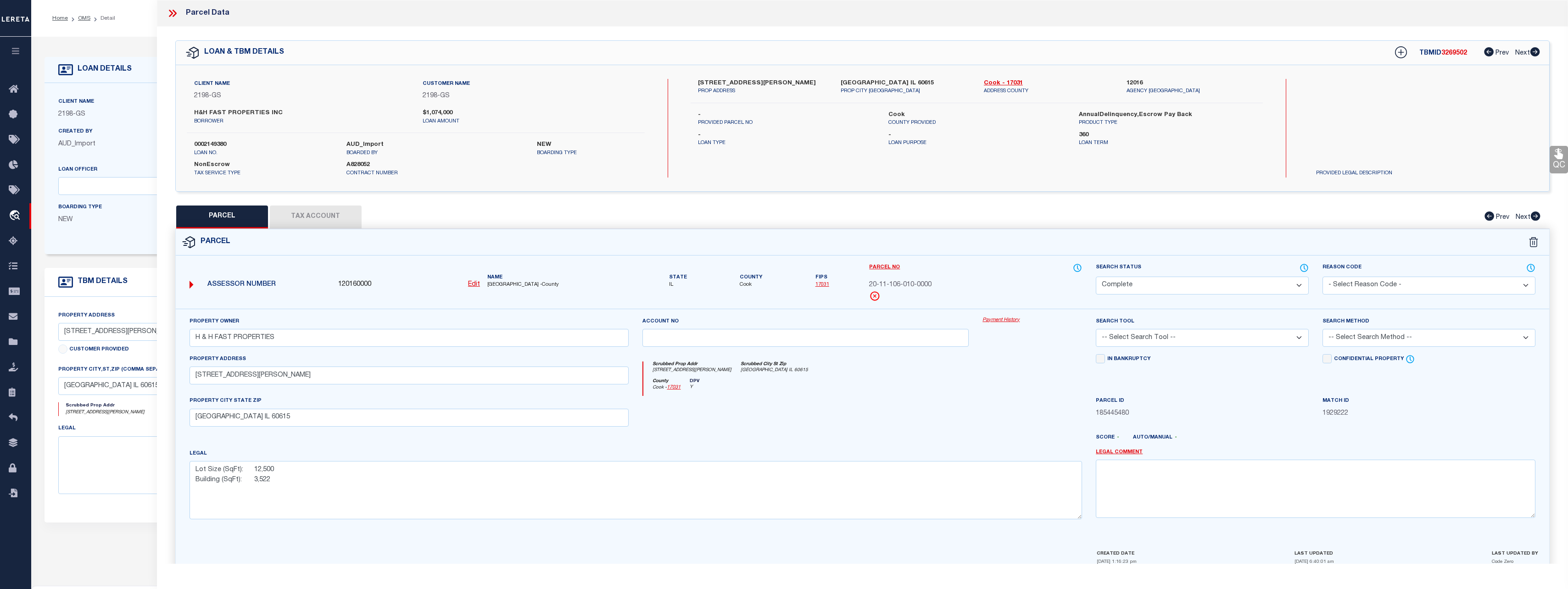
click at [1000, 318] on link "Payment History" at bounding box center [1032, 321] width 99 height 8
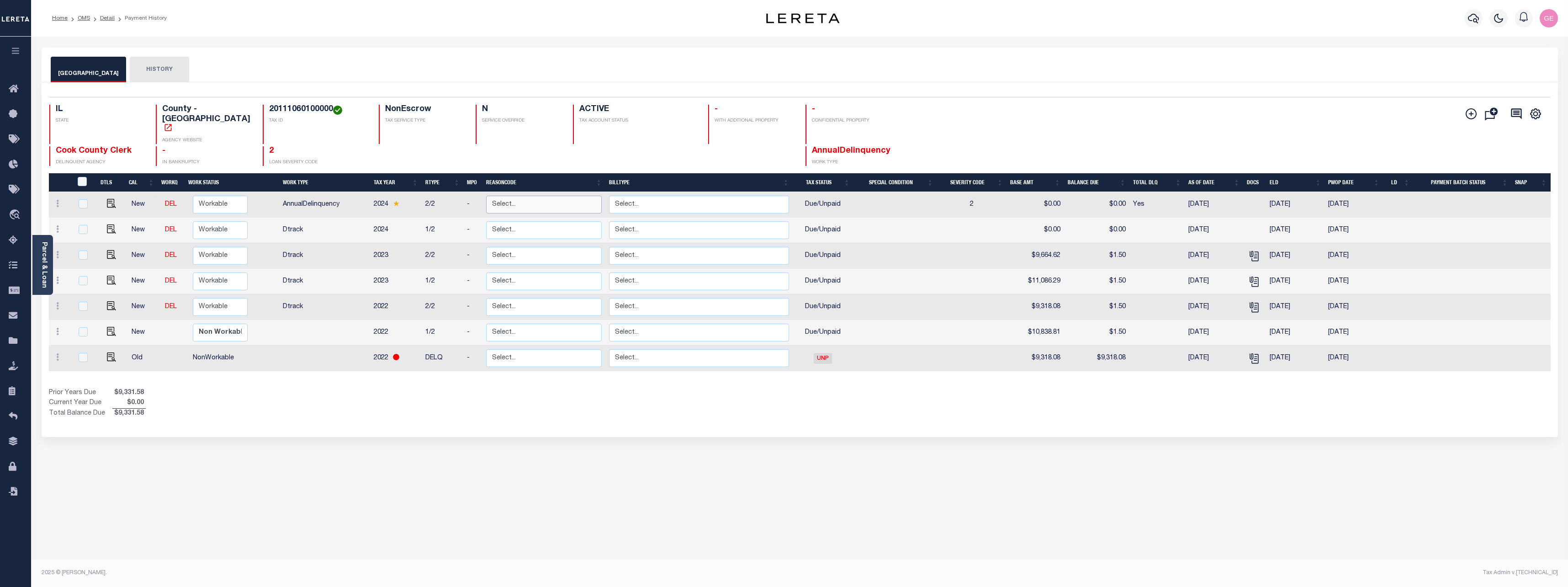
click at [580, 196] on select "Select... Payment Reversal Taxable Value Change Assessment Change Occupancy Tax…" at bounding box center [544, 204] width 116 height 18
checkbox input "true"
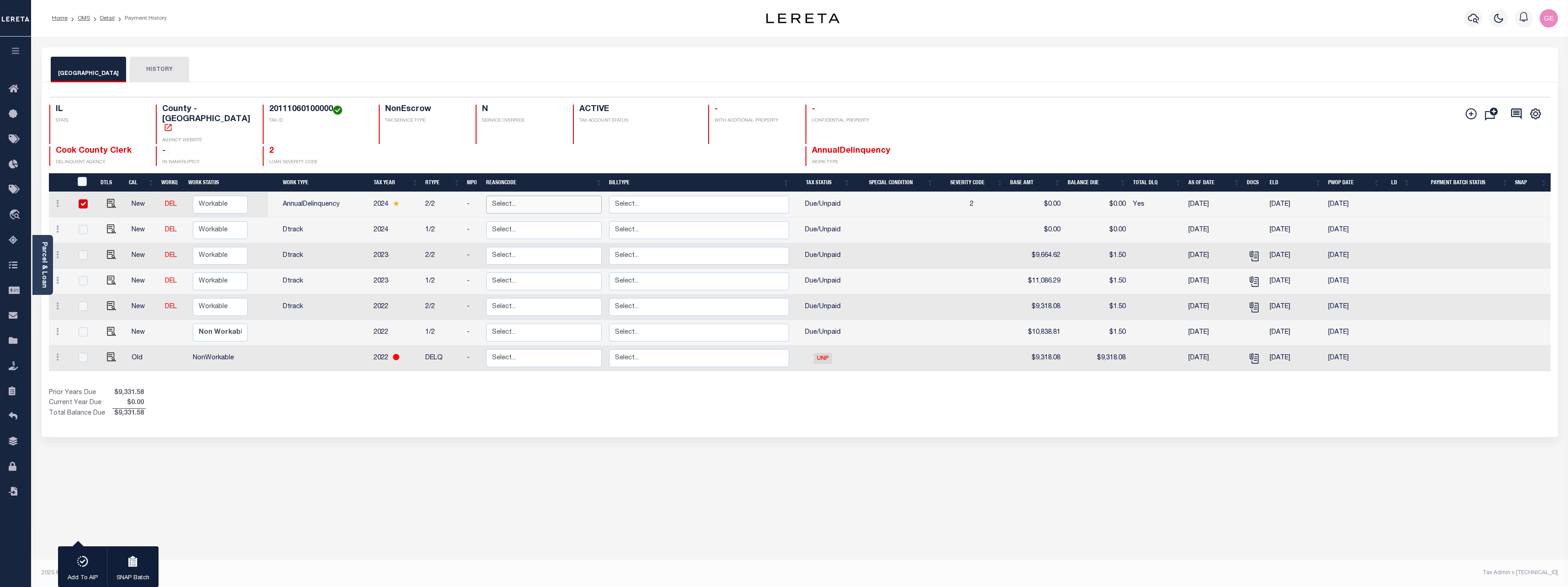
click at [580, 196] on select "Select... Payment Reversal Taxable Value Change Assessment Change Occupancy Tax…" at bounding box center [544, 204] width 116 height 18
checkbox input "false"
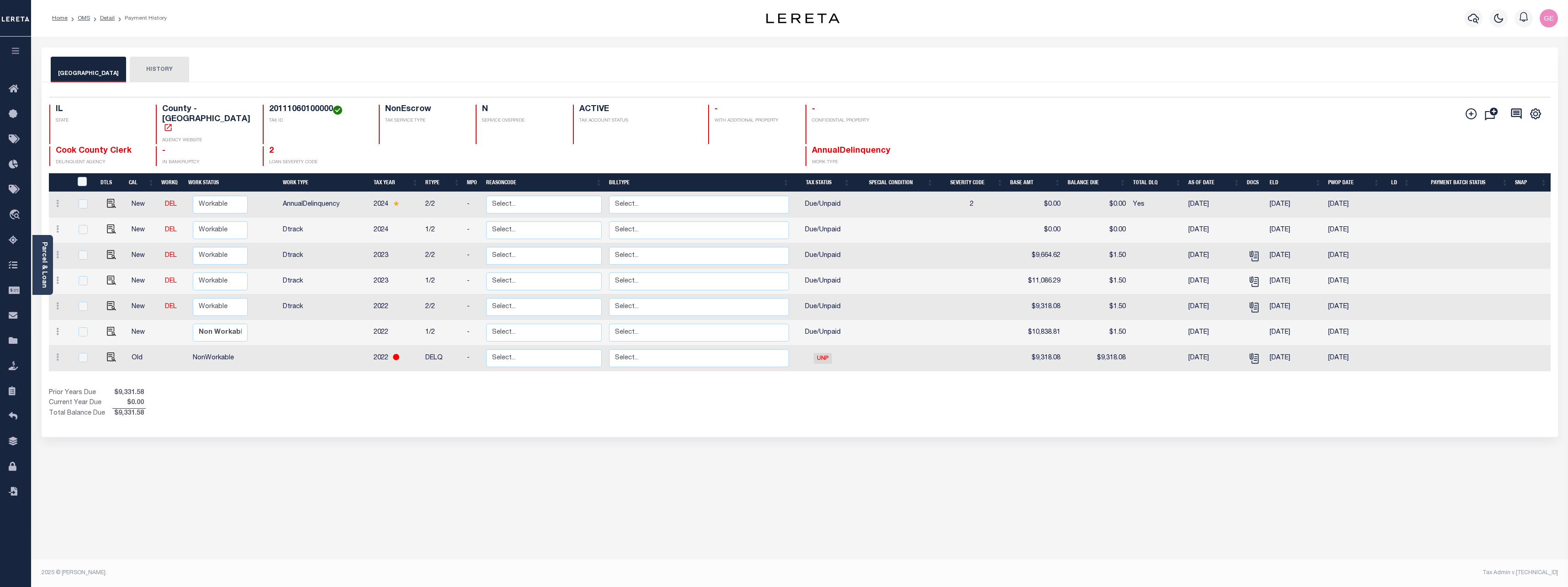
click at [321, 192] on td "AnnualDelinquency" at bounding box center [325, 204] width 91 height 26
checkbox input "true"
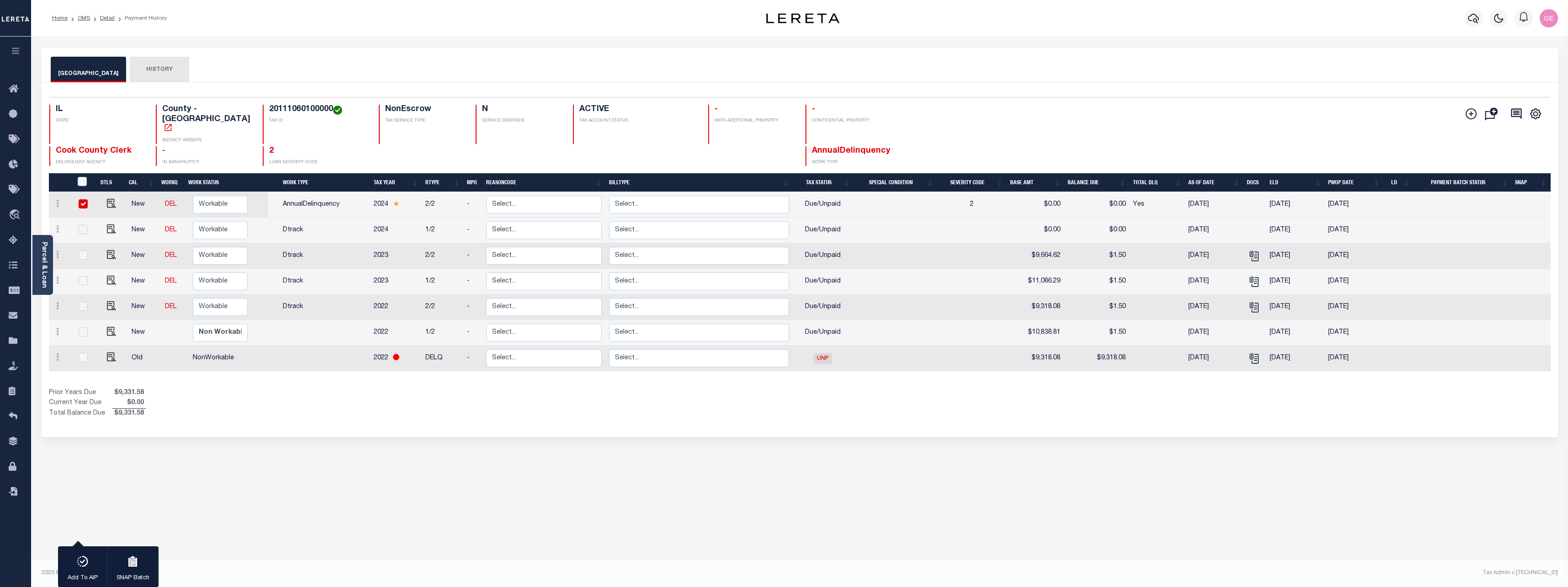
click at [321, 192] on td "AnnualDelinquency" at bounding box center [325, 204] width 91 height 26
checkbox input "false"
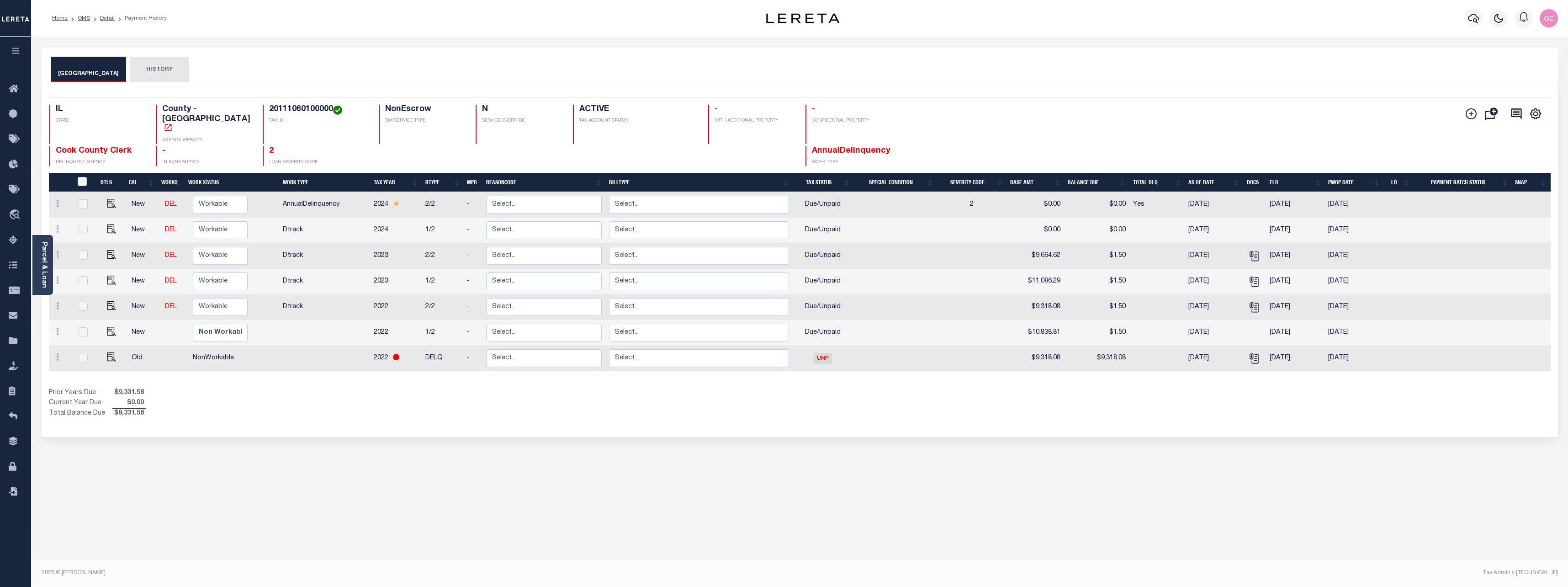
click at [323, 217] on td "Dtrack" at bounding box center [325, 230] width 91 height 26
checkbox input "true"
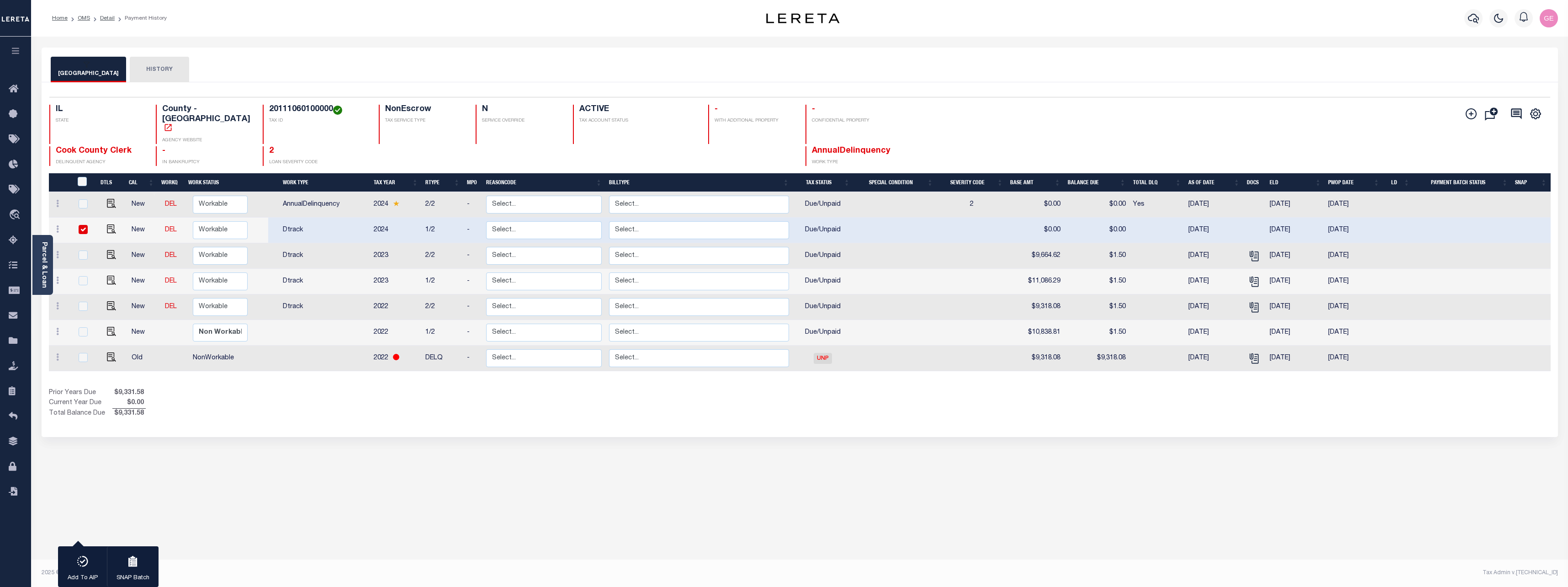
click at [312, 217] on td "Dtrack" at bounding box center [325, 230] width 91 height 26
checkbox input "false"
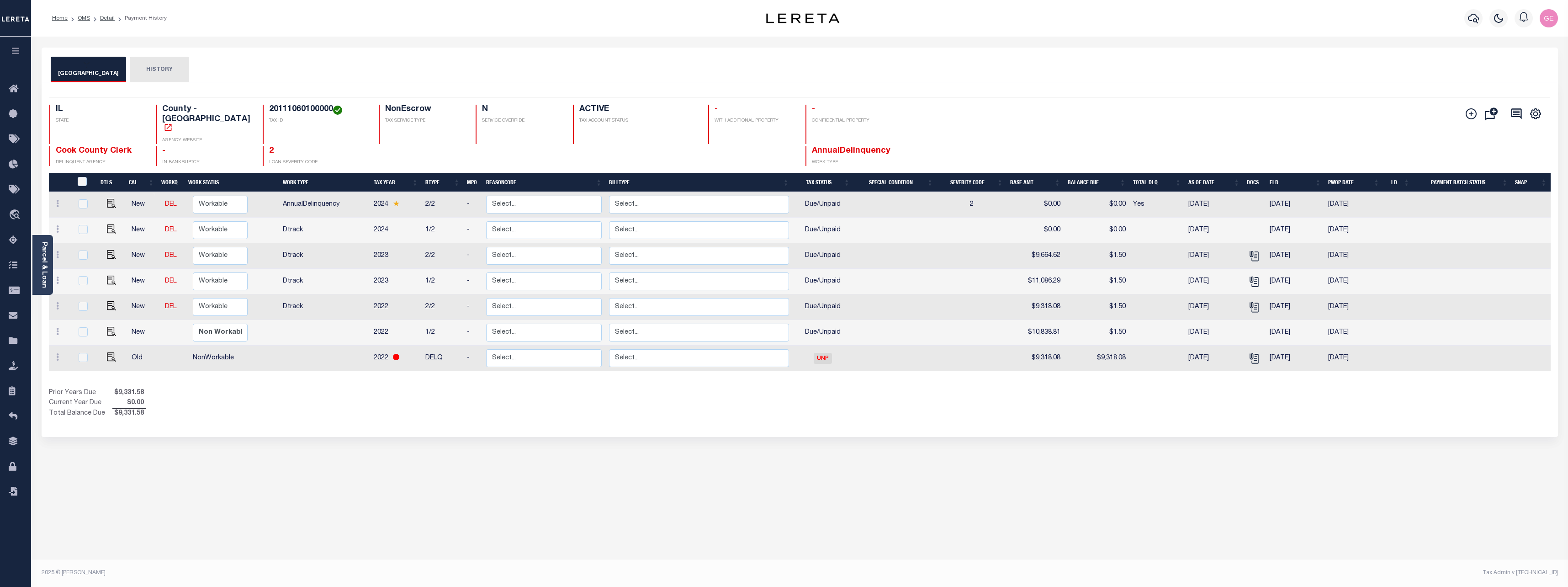
click at [312, 217] on td "Dtrack" at bounding box center [325, 230] width 91 height 26
checkbox input "true"
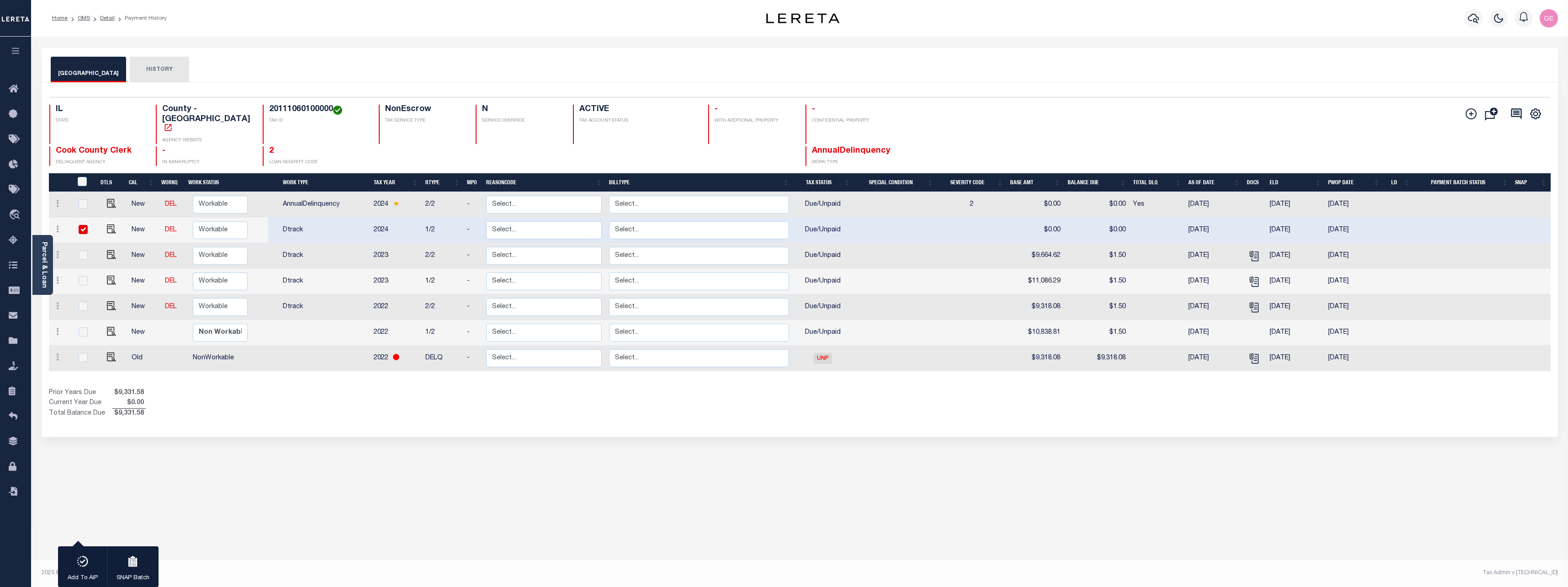
click at [312, 217] on td "Dtrack" at bounding box center [325, 230] width 91 height 26
checkbox input "false"
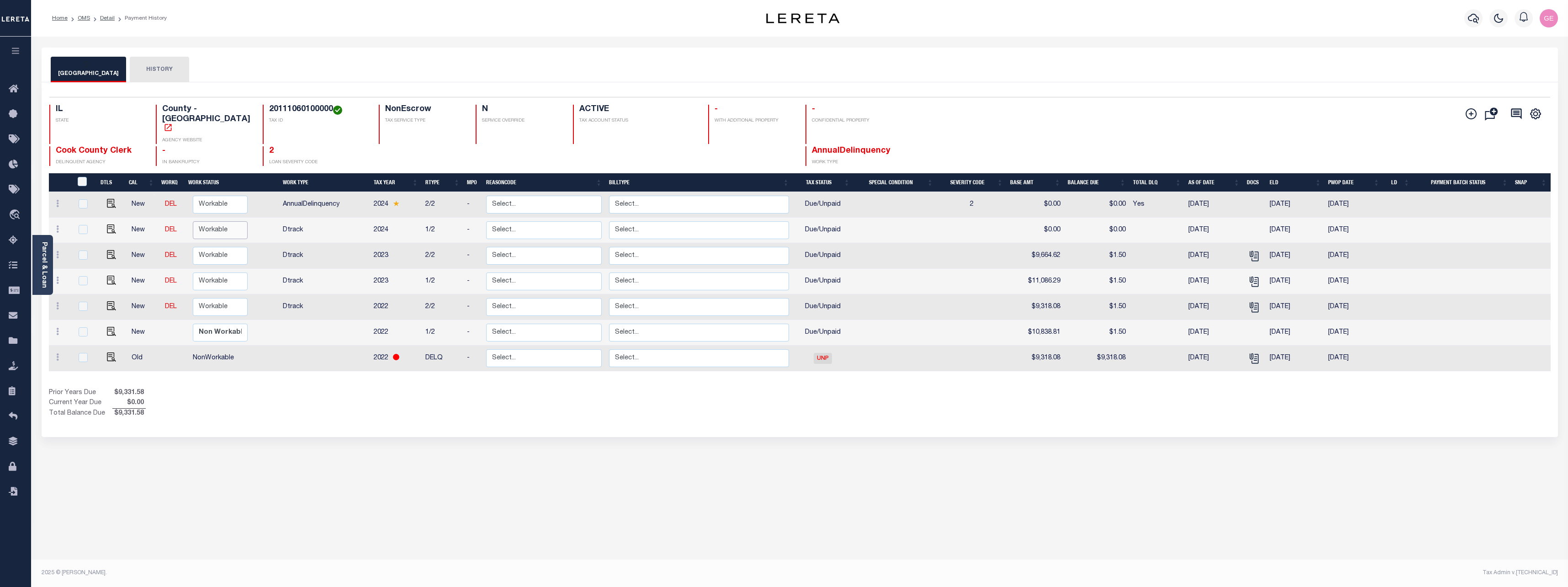
click at [200, 221] on select "Non Workable Workable" at bounding box center [220, 230] width 55 height 18
checkbox input "true"
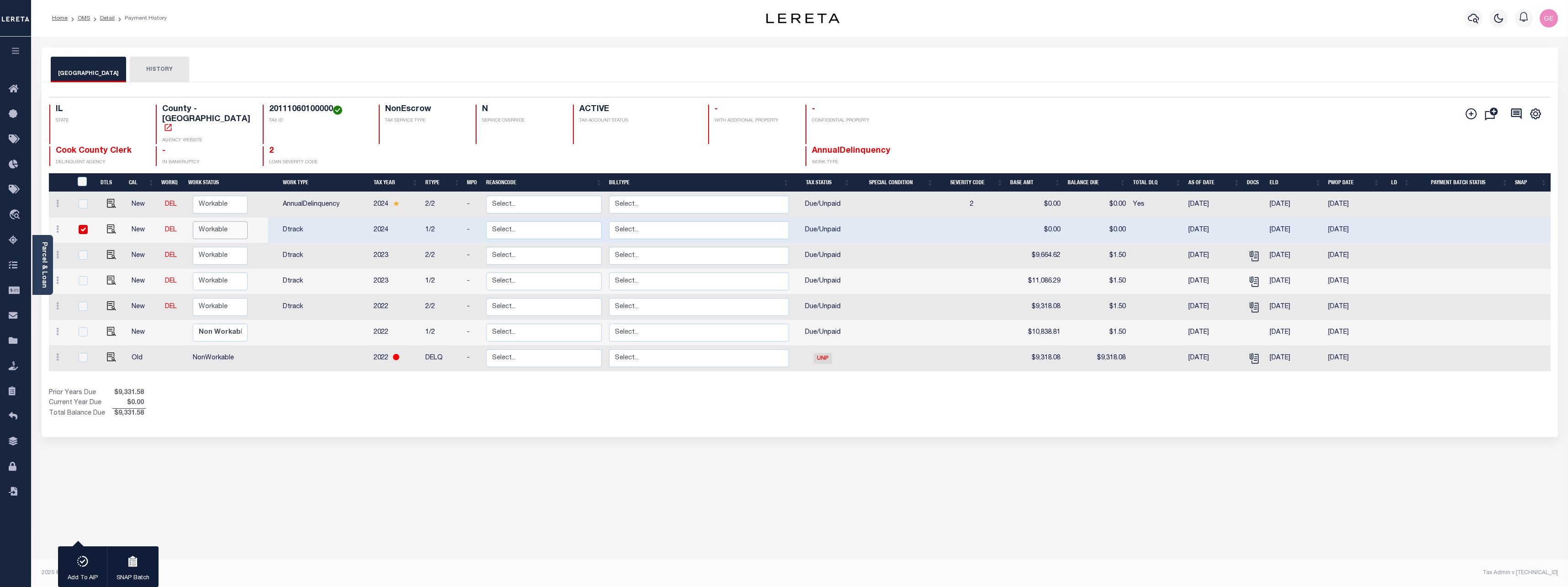
click at [200, 221] on select "Non Workable Workable" at bounding box center [220, 230] width 55 height 18
checkbox input "false"
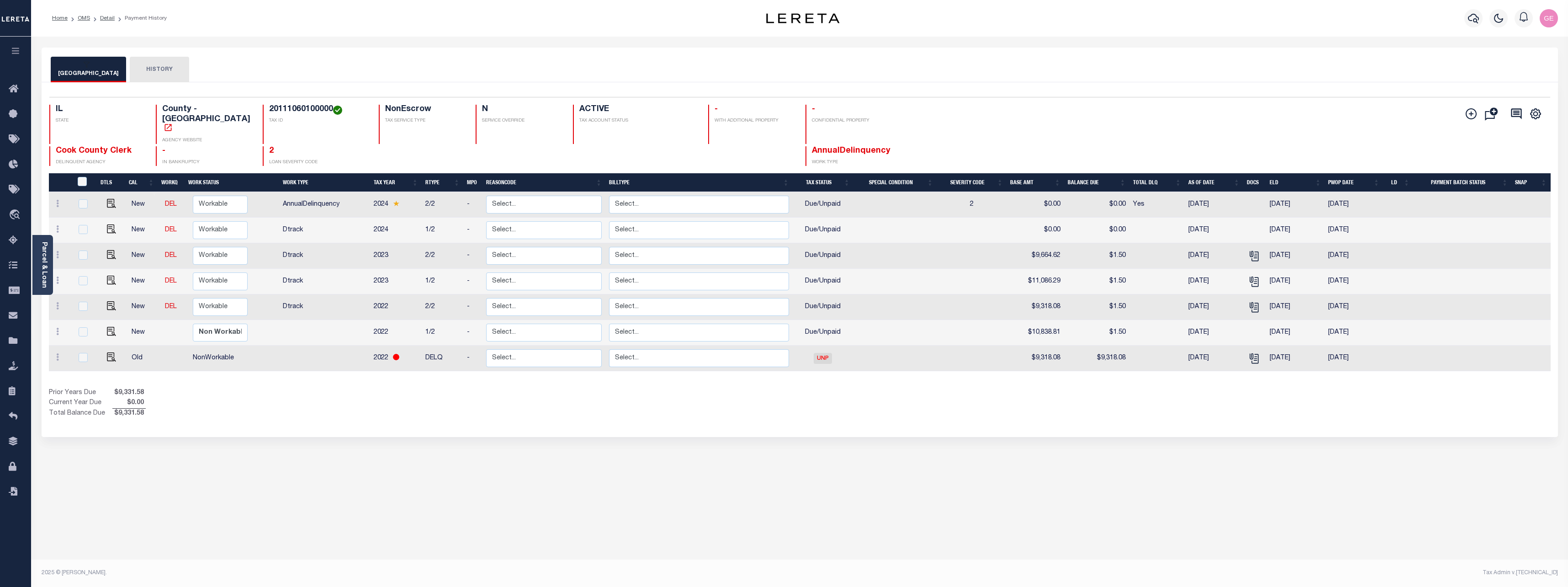
click at [296, 217] on td "Dtrack" at bounding box center [325, 230] width 91 height 26
checkbox input "true"
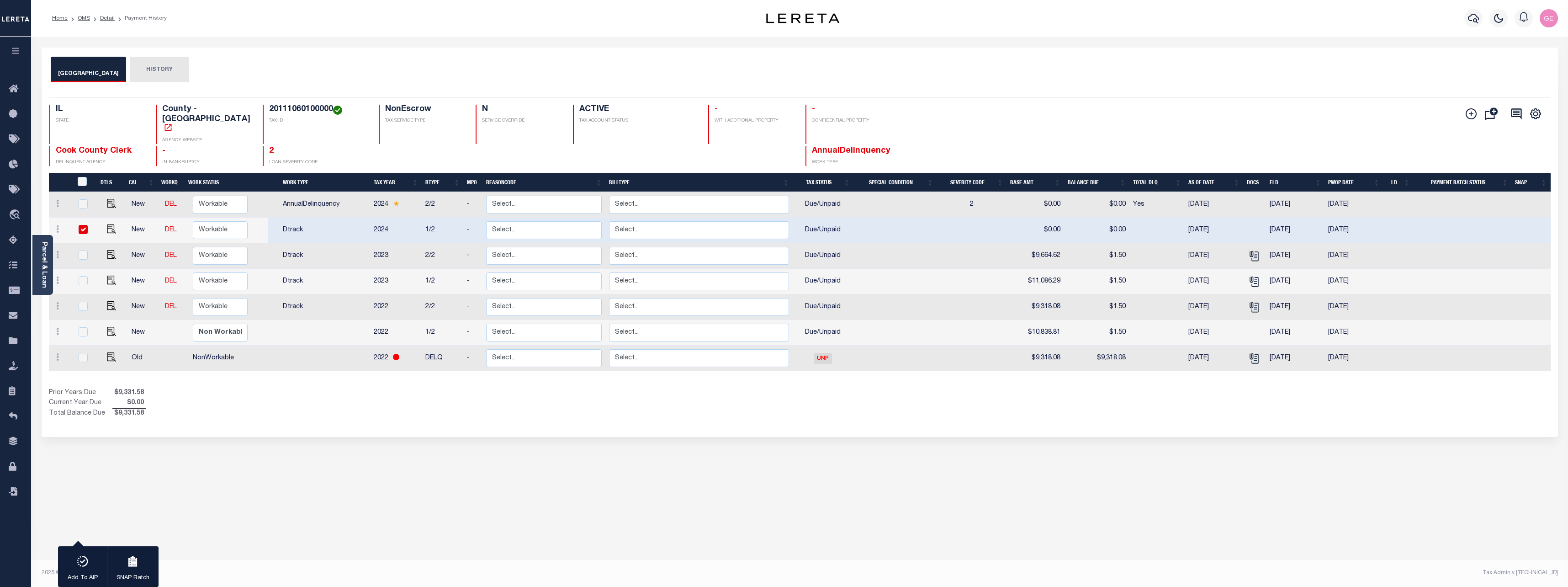
click at [310, 217] on td "Dtrack" at bounding box center [325, 230] width 91 height 26
checkbox input "false"
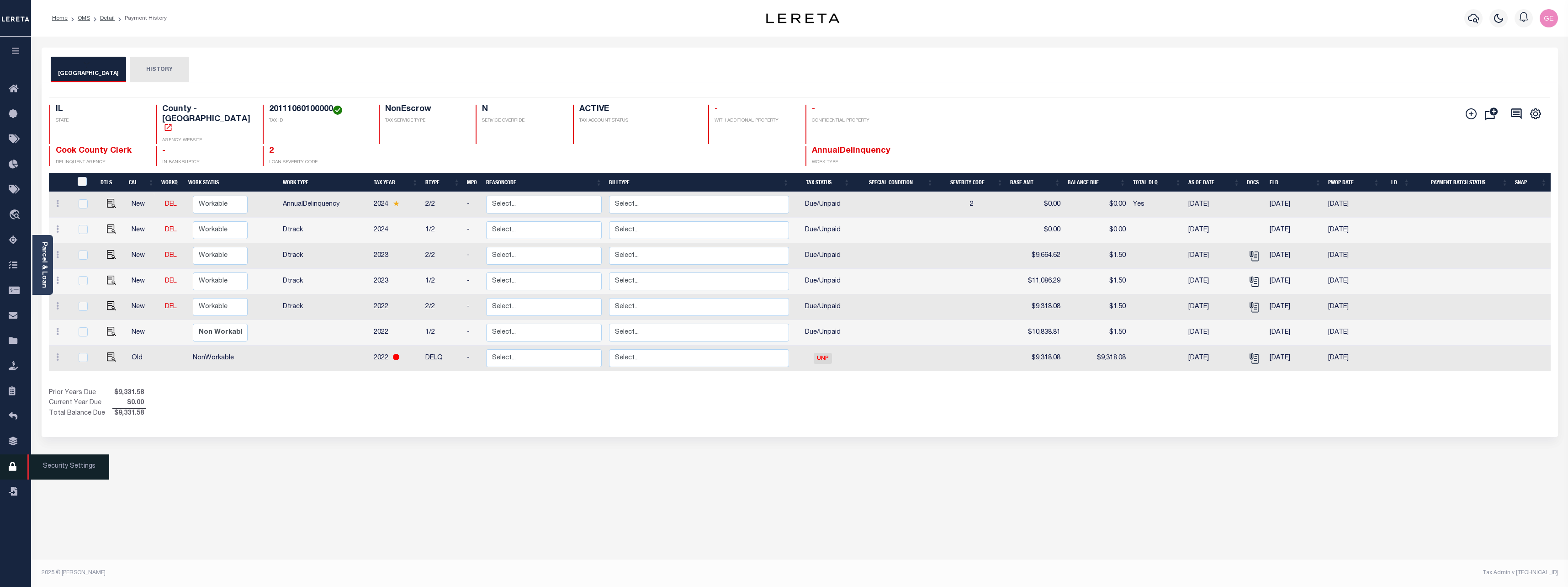
click at [15, 459] on link "Security Settings" at bounding box center [15, 466] width 31 height 25
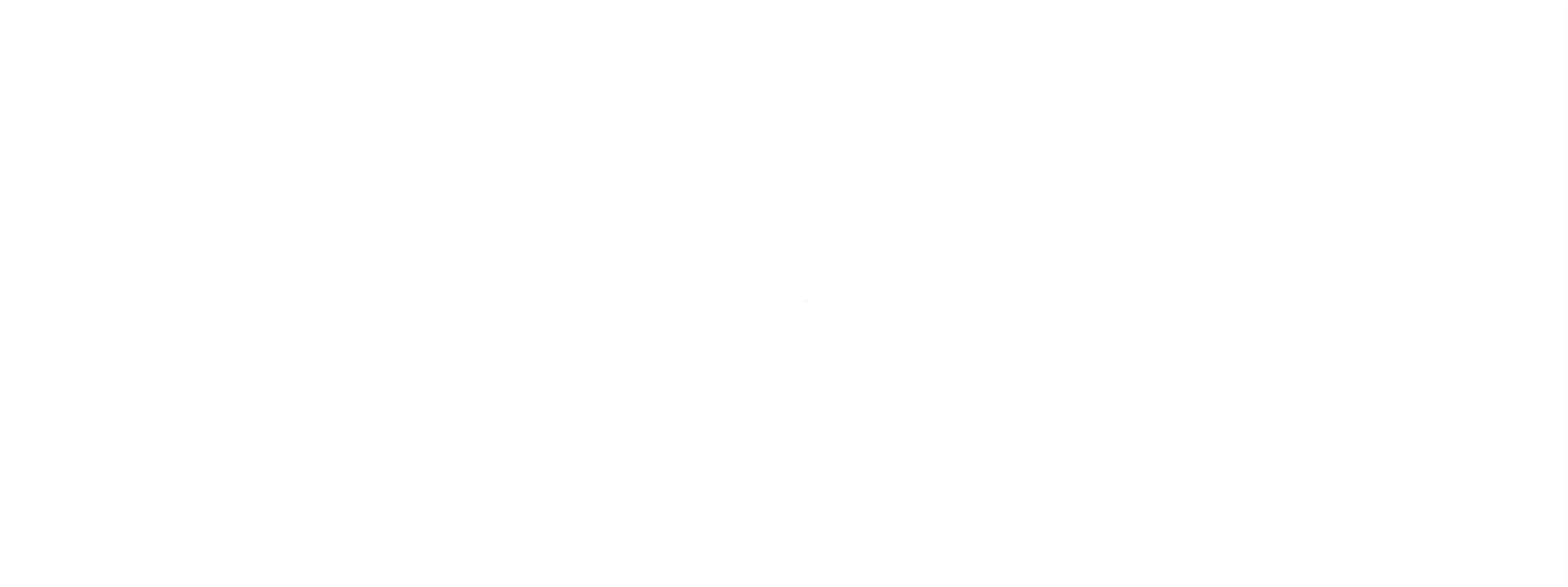
select select "100"
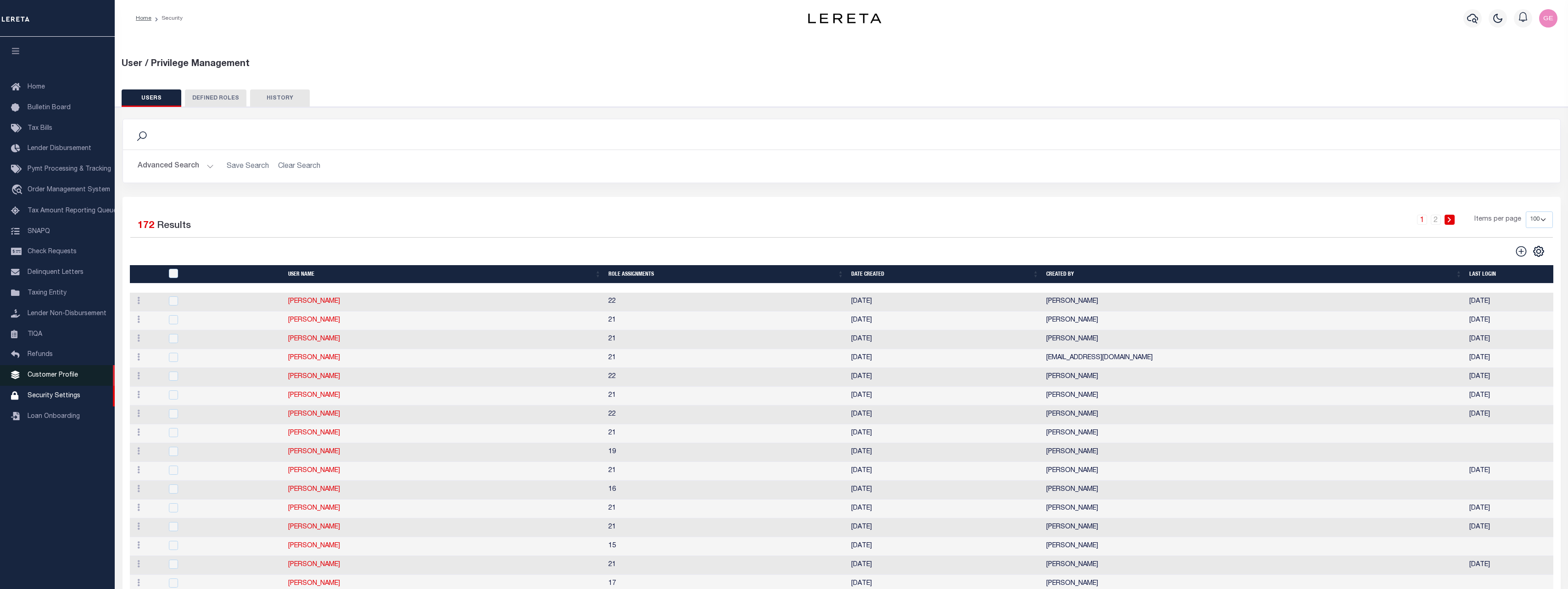
click at [46, 377] on span "Customer Profile" at bounding box center [52, 375] width 51 height 6
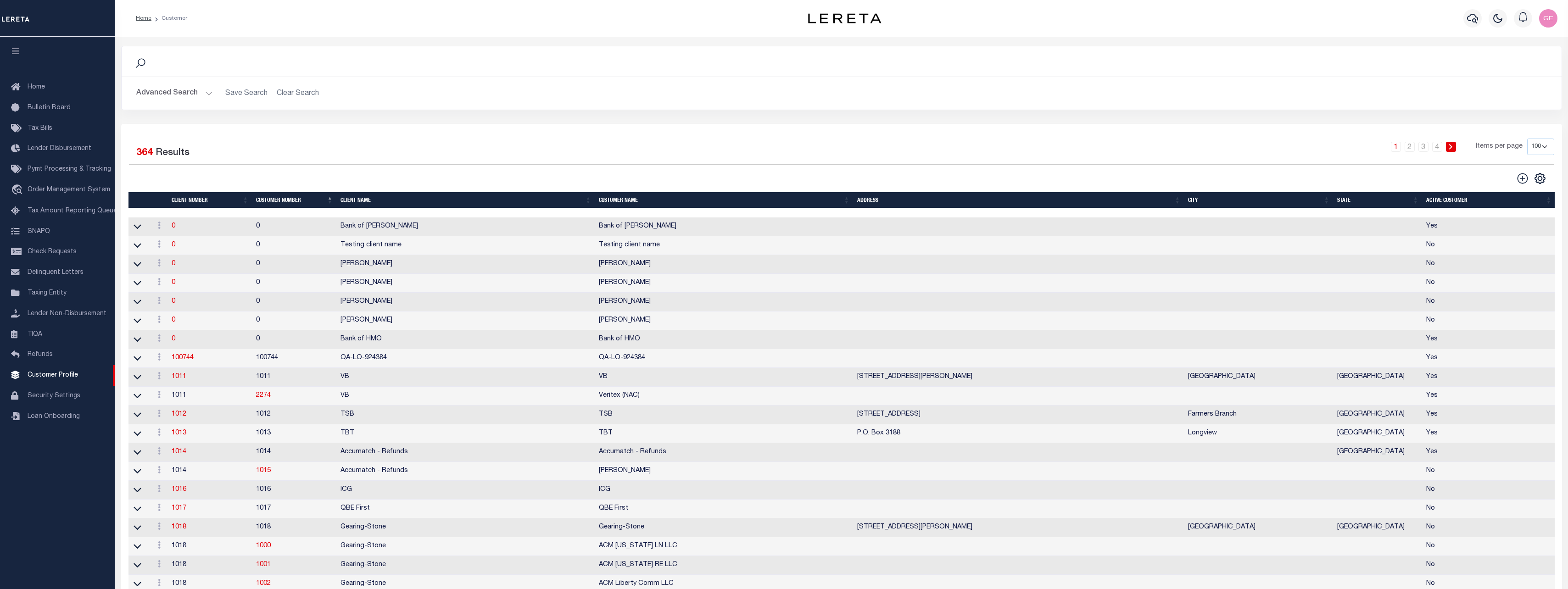
click at [207, 88] on button "Advanced Search" at bounding box center [174, 93] width 76 height 18
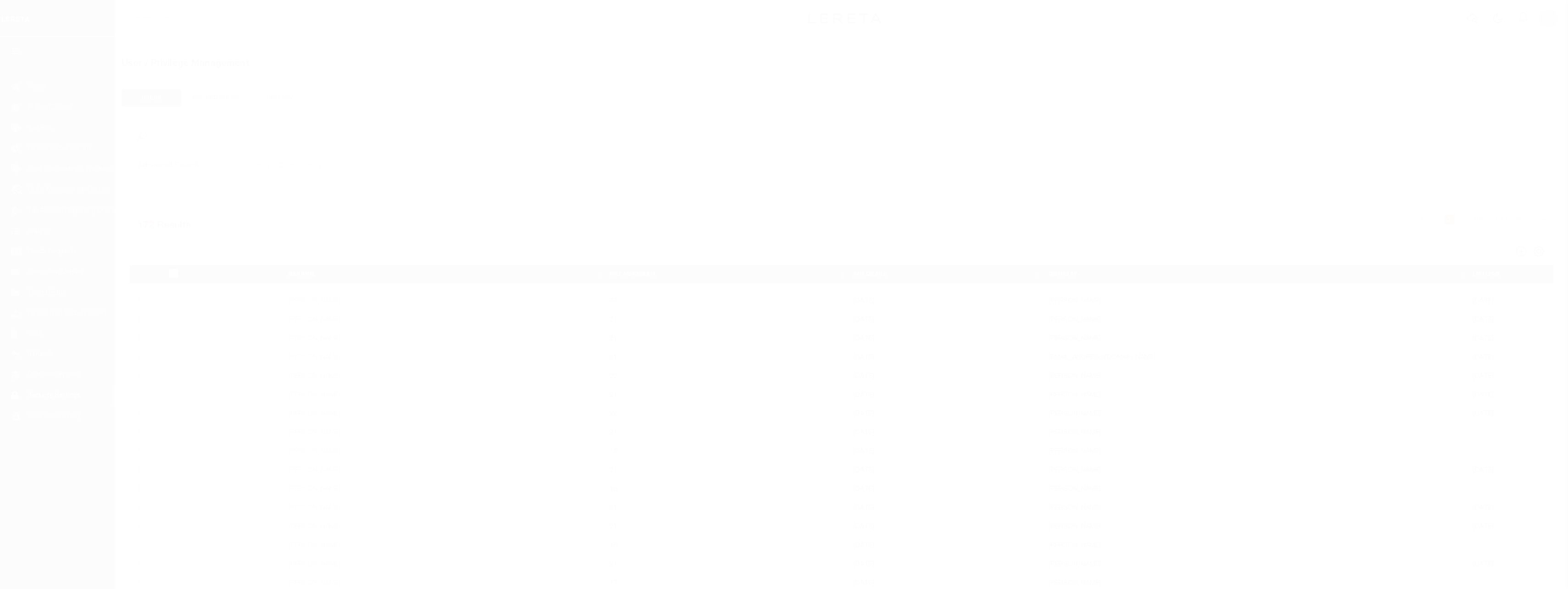
select select
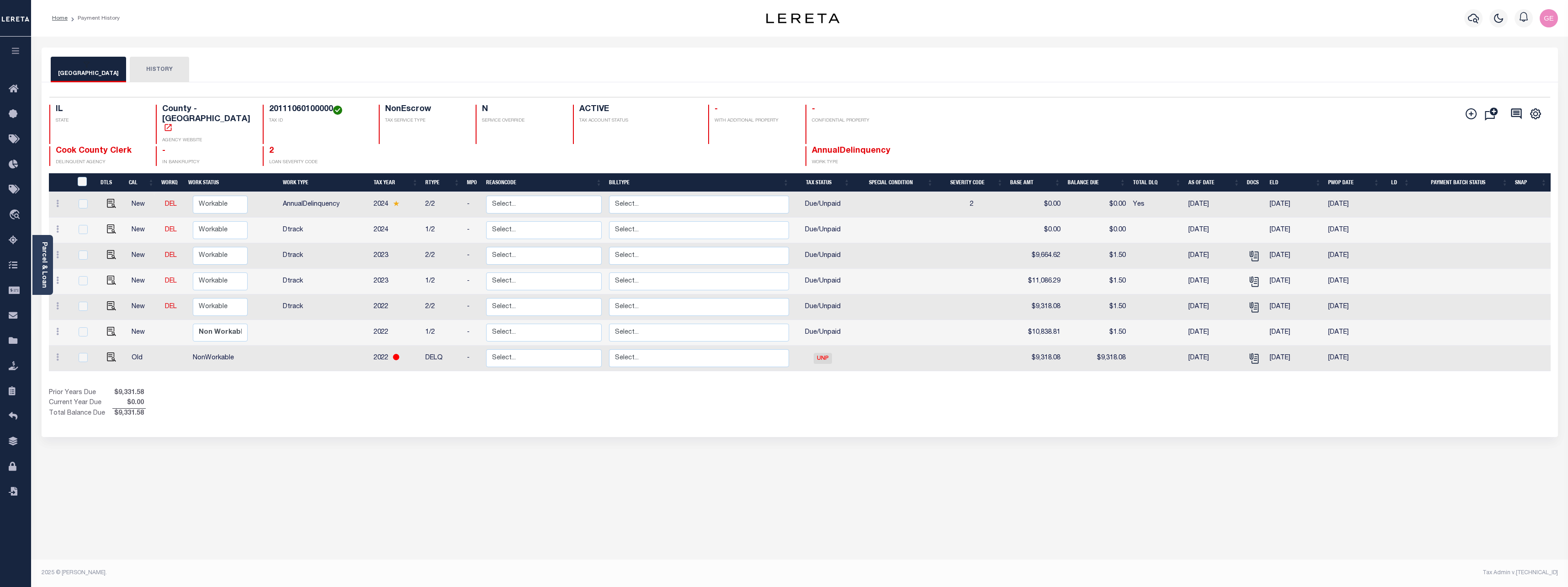
click at [275, 107] on h4 "20111060100000" at bounding box center [319, 109] width 99 height 10
copy h4 "20111060100000"
